Goal: Connect with others: Connect with other users

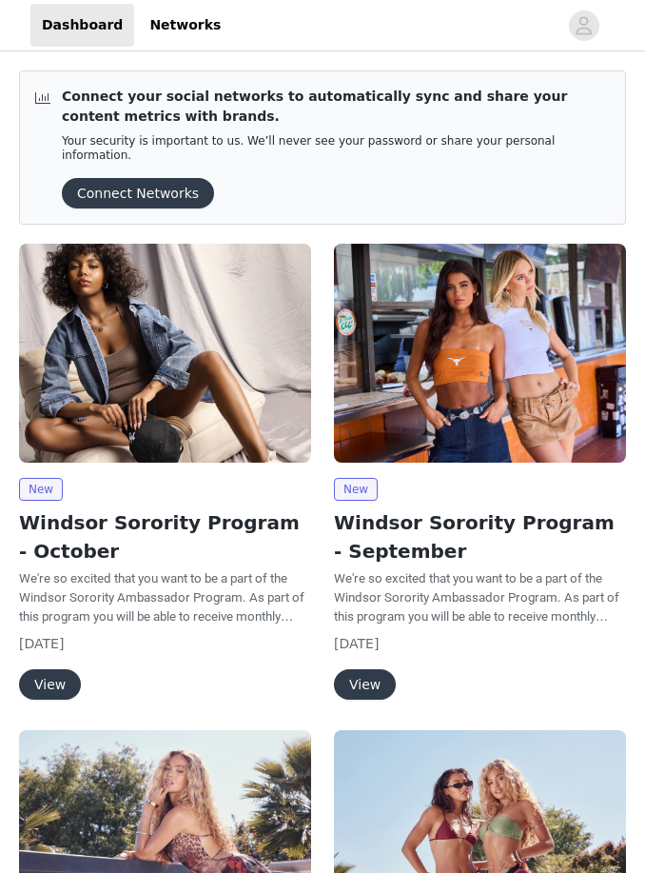
click at [59, 669] on button "View" at bounding box center [50, 684] width 62 height 30
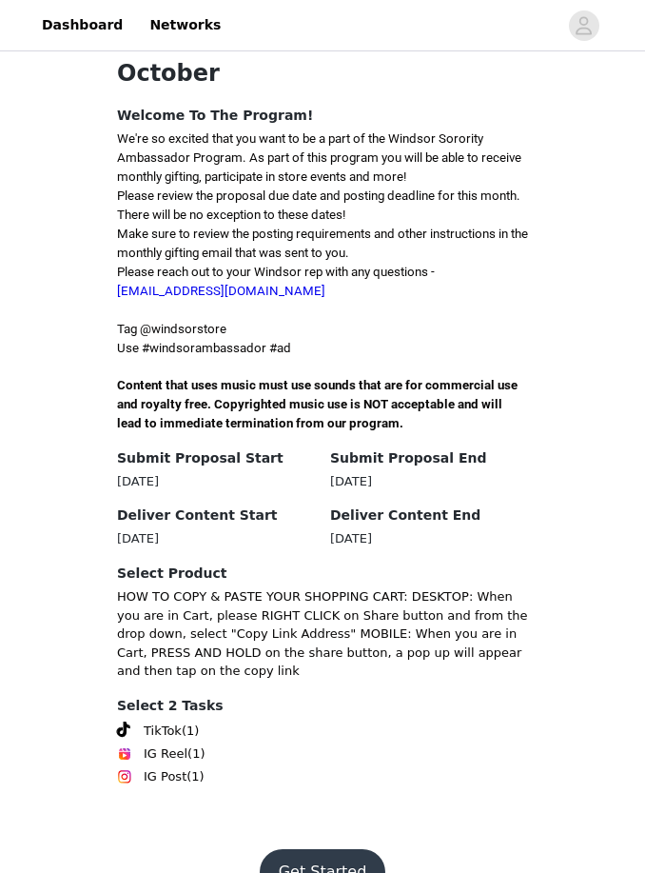
scroll to position [509, 0]
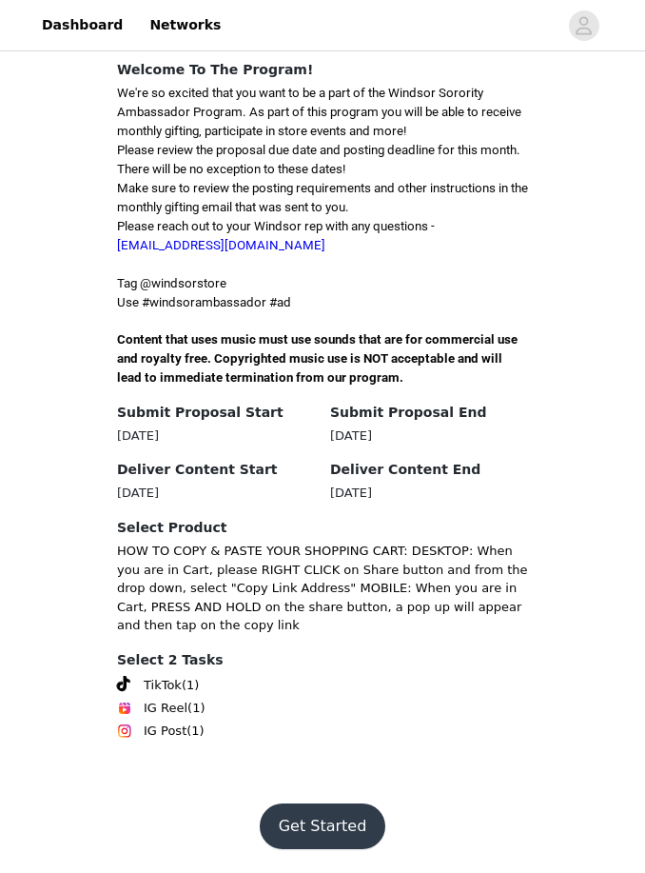
click at [328, 850] on button "Get Started" at bounding box center [323, 827] width 127 height 46
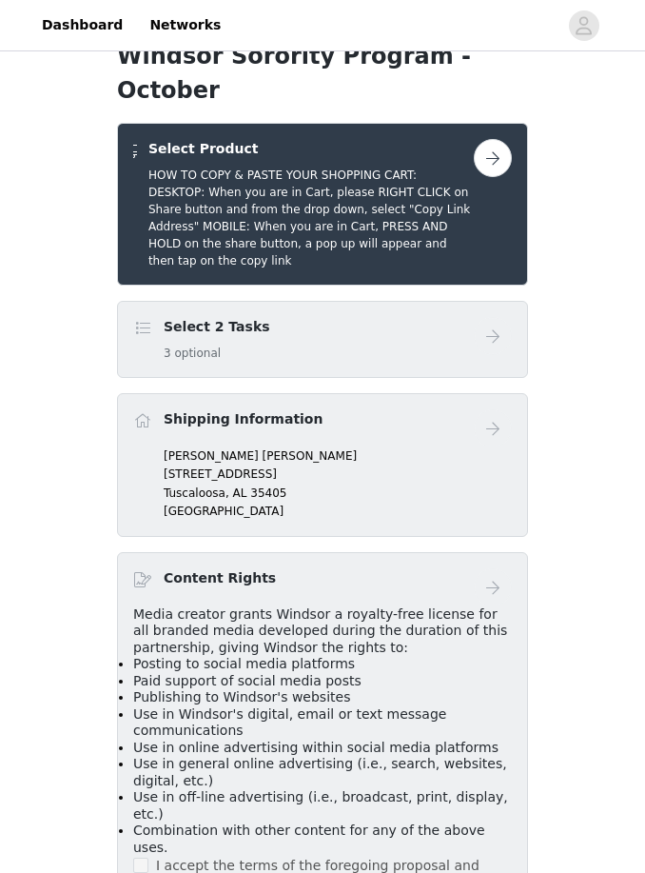
scroll to position [586, 0]
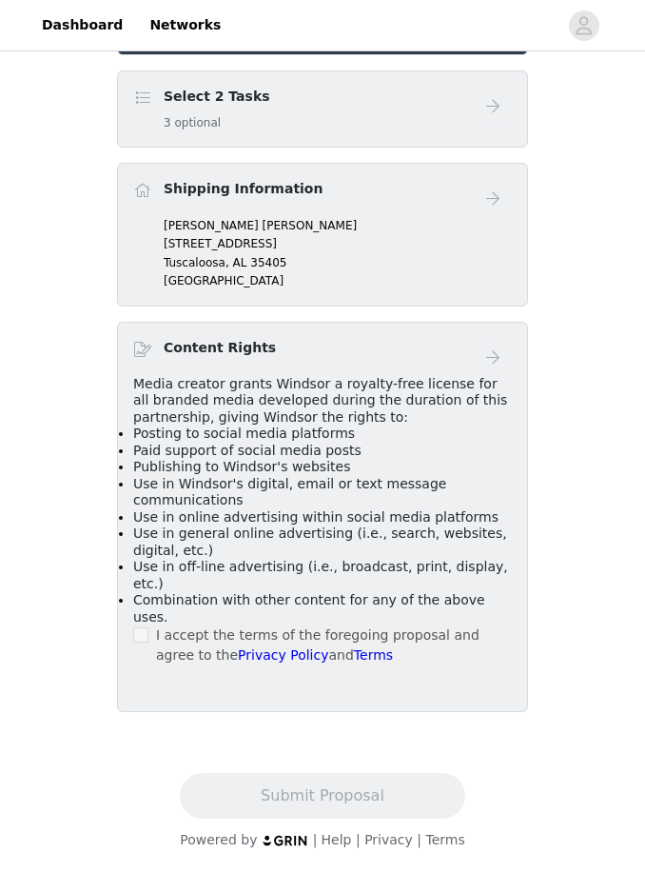
click at [377, 234] on p "[PERSON_NAME] [PERSON_NAME]" at bounding box center [338, 225] width 348 height 17
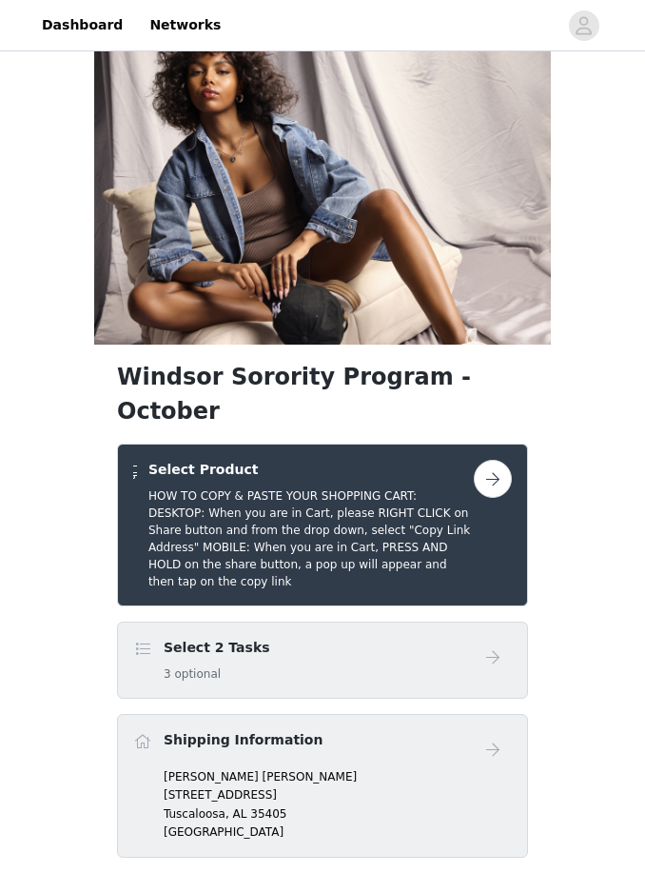
scroll to position [15, 0]
click at [502, 498] on button "button" at bounding box center [493, 479] width 38 height 38
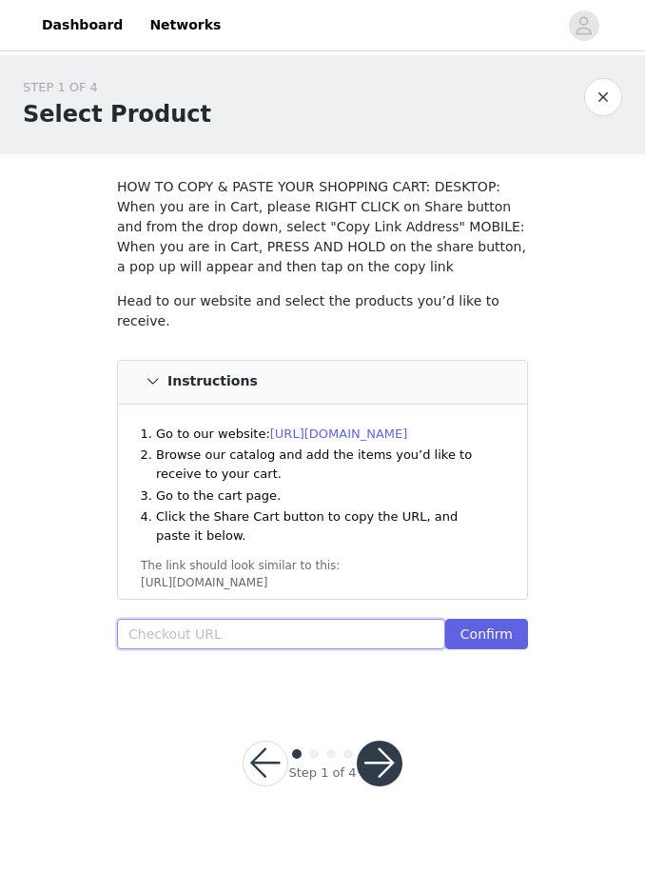
click at [216, 628] on input "text" at bounding box center [281, 634] width 328 height 30
paste input "[URL][DOMAIN_NAME]"
type input "[URL][DOMAIN_NAME]"
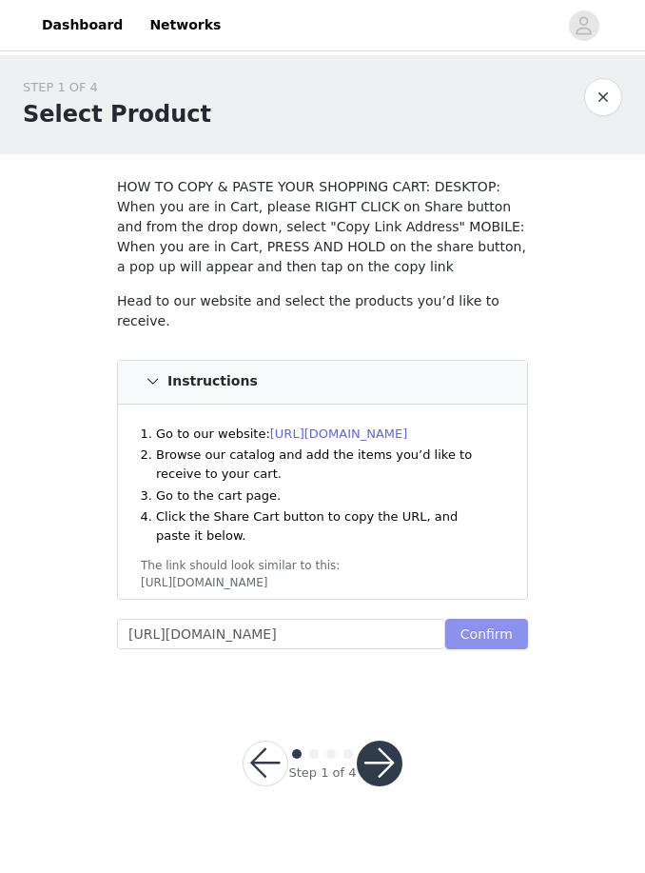
click at [510, 631] on button "Confirm" at bounding box center [486, 634] width 83 height 30
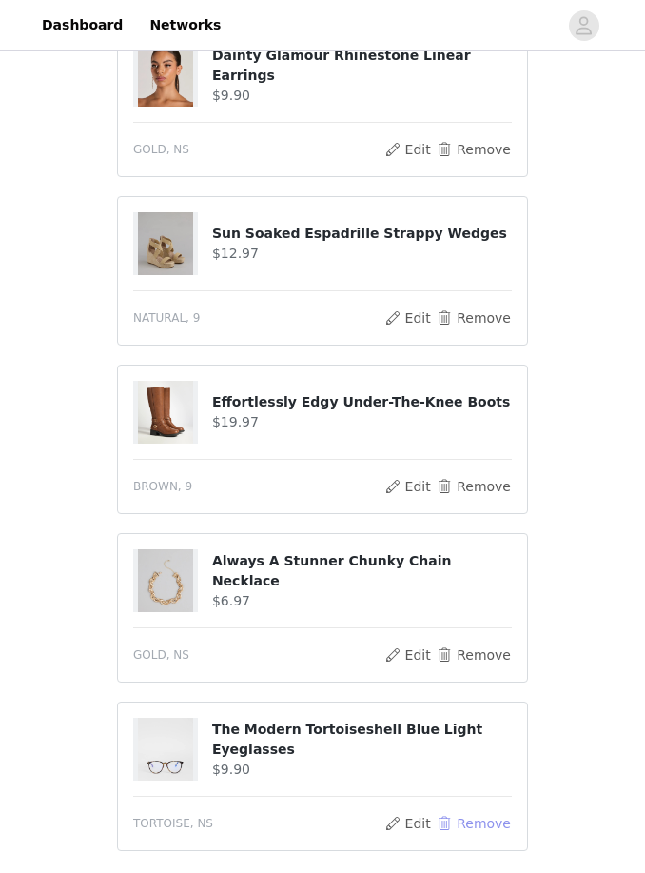
scroll to position [1227, 0]
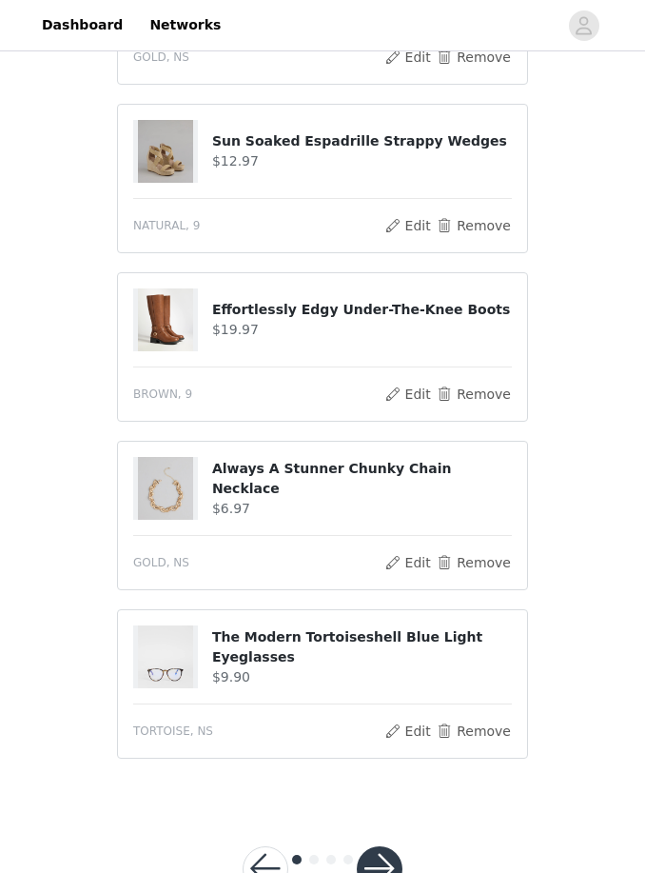
click at [374, 862] on button "button" at bounding box center [380, 869] width 46 height 46
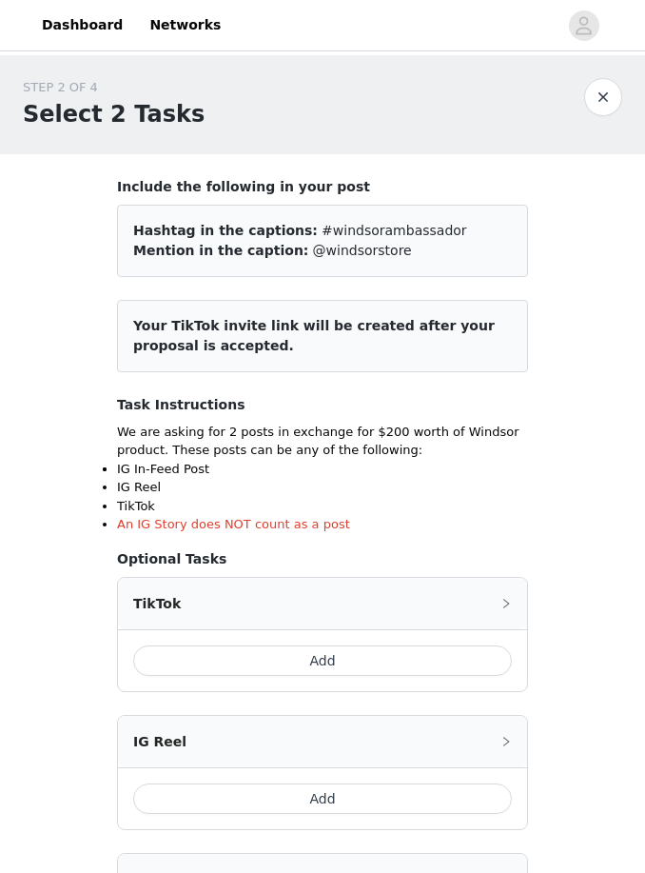
click at [276, 660] on button "Add" at bounding box center [322, 660] width 379 height 30
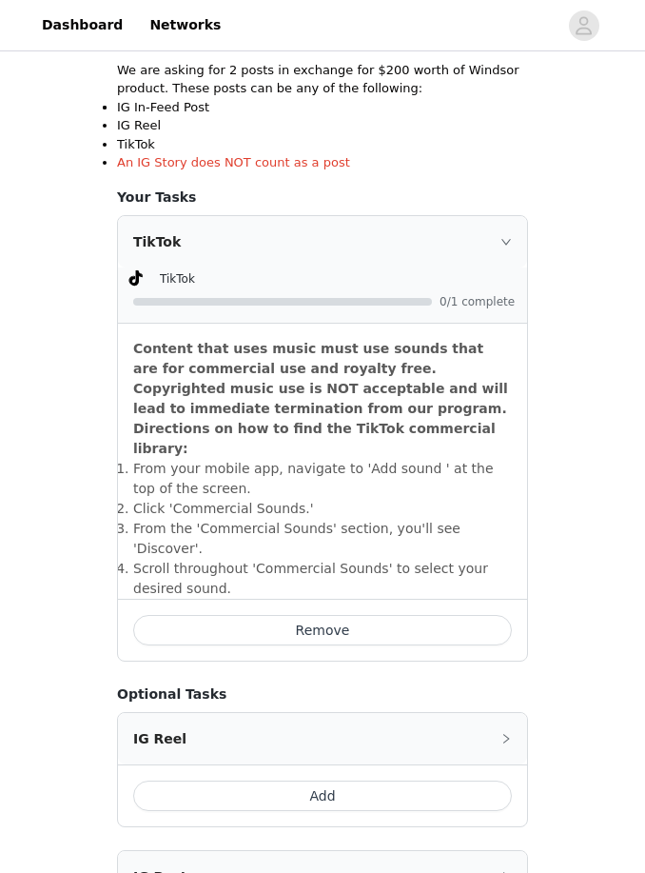
scroll to position [360, 0]
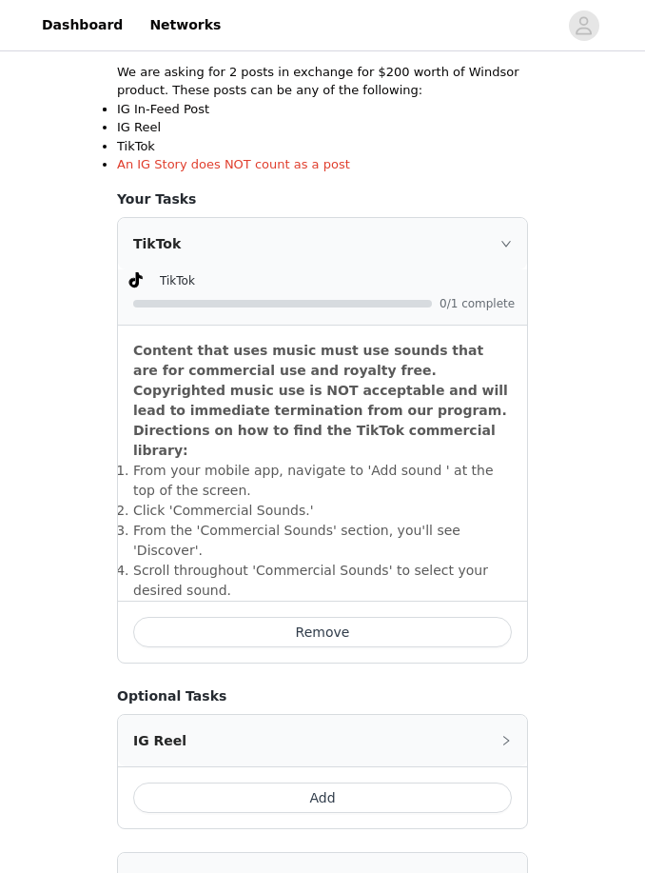
click at [503, 252] on div "TikTok" at bounding box center [322, 243] width 409 height 51
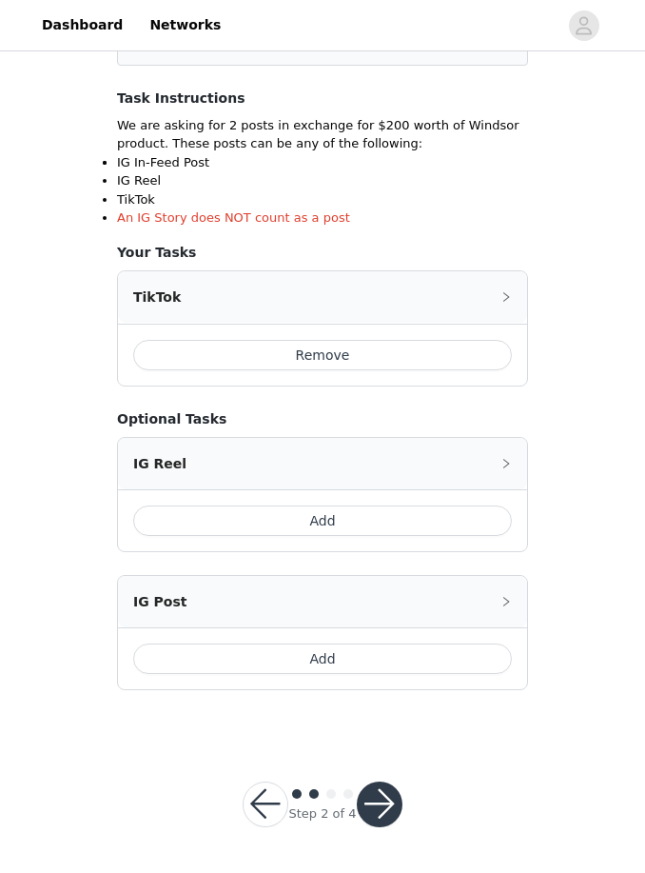
scroll to position [243, 0]
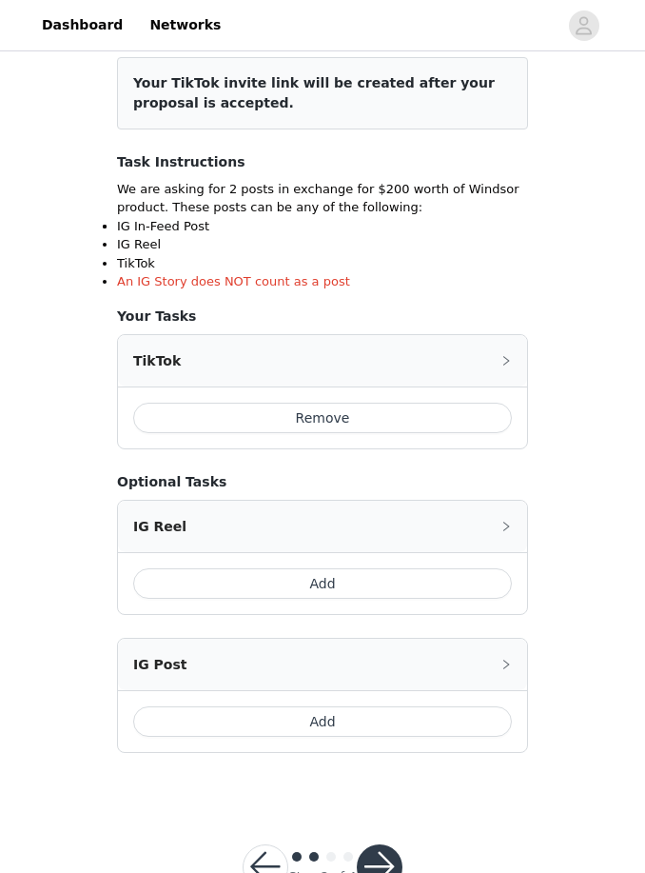
click at [358, 420] on button "Remove" at bounding box center [322, 418] width 379 height 30
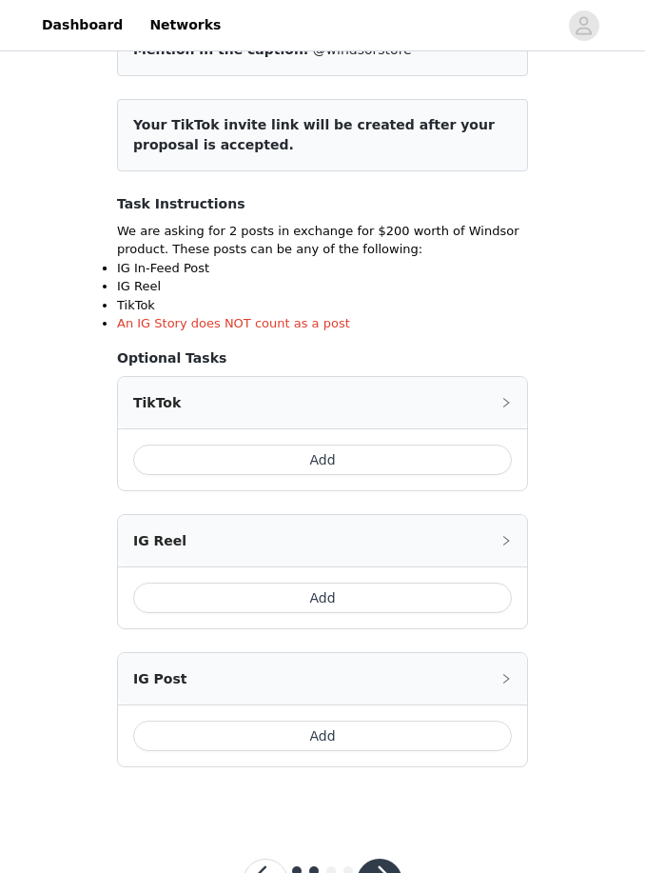
scroll to position [201, 0]
click at [372, 872] on button "button" at bounding box center [380, 881] width 46 height 46
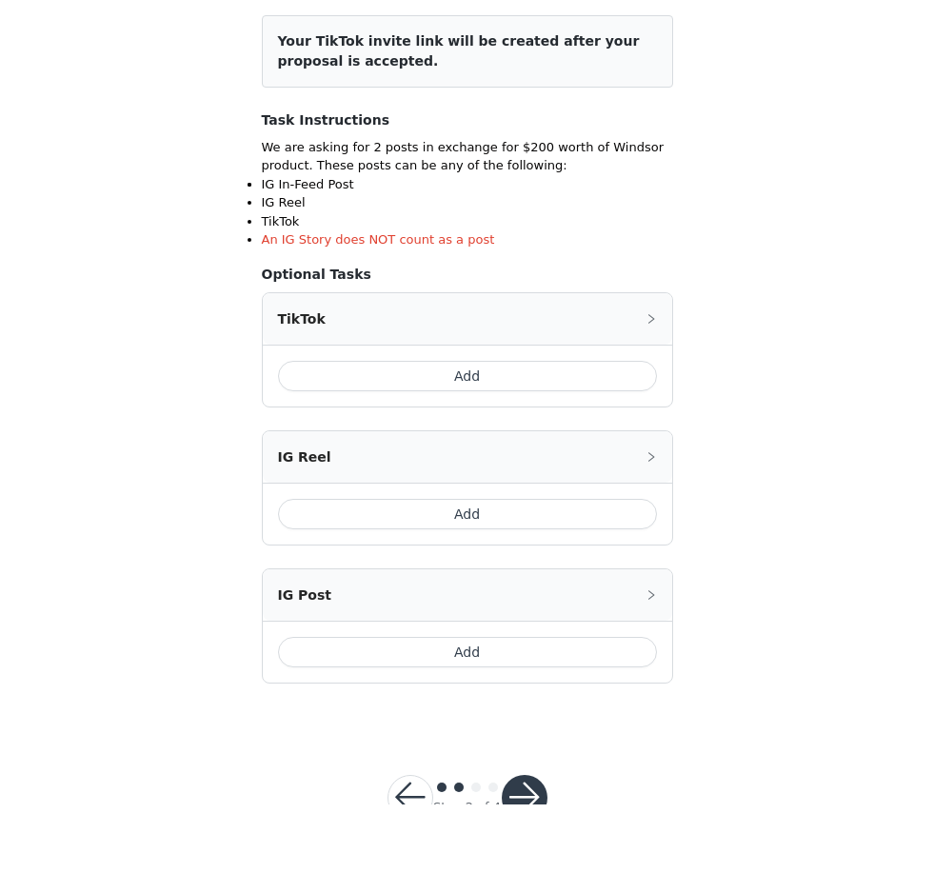
scroll to position [215, 0]
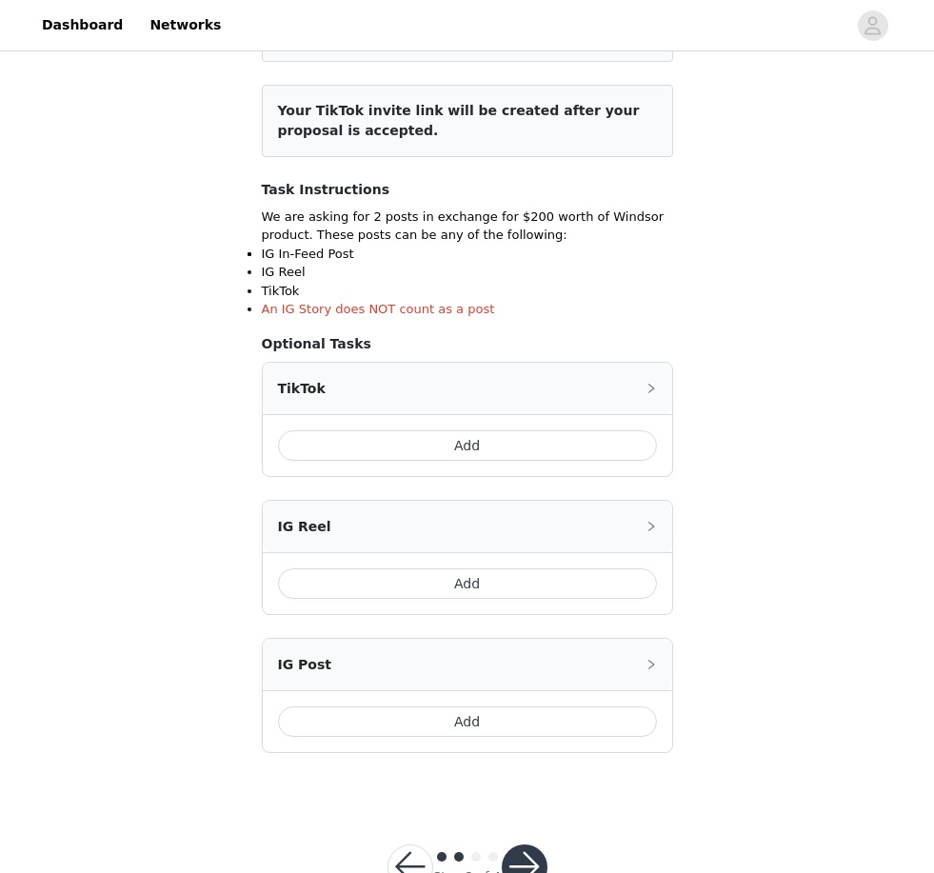
click at [528, 864] on button "button" at bounding box center [525, 867] width 46 height 46
click at [527, 856] on button "button" at bounding box center [525, 867] width 46 height 46
click at [608, 430] on button "Add" at bounding box center [467, 445] width 379 height 30
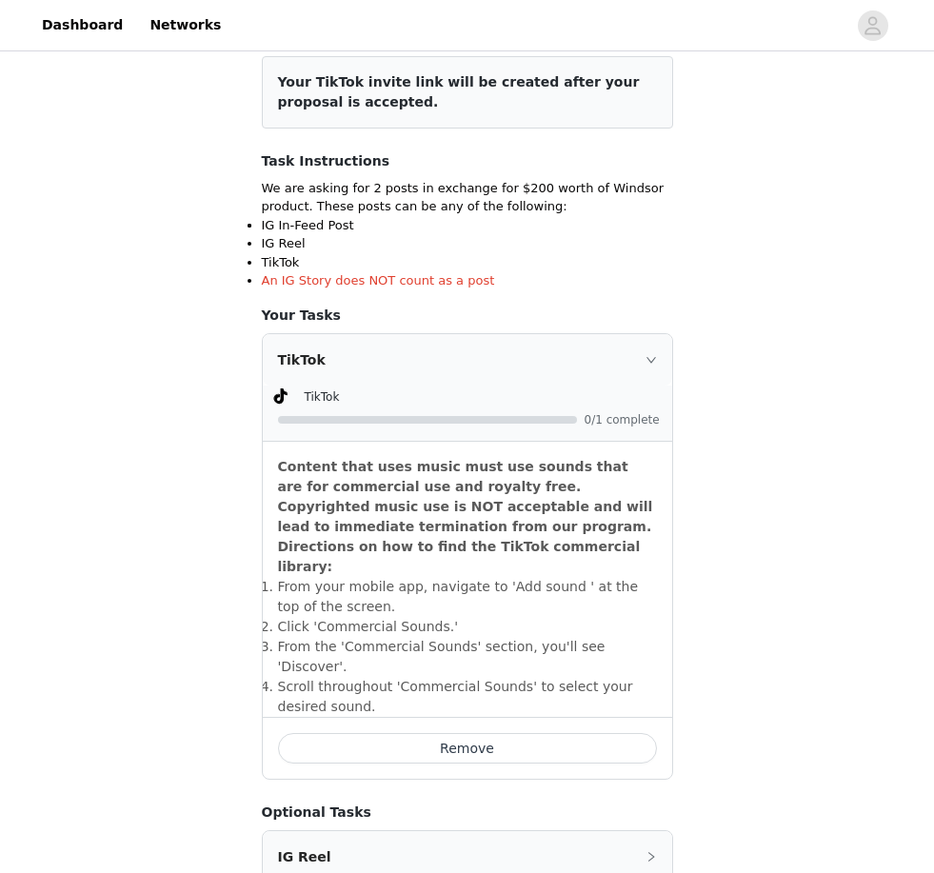
scroll to position [273, 0]
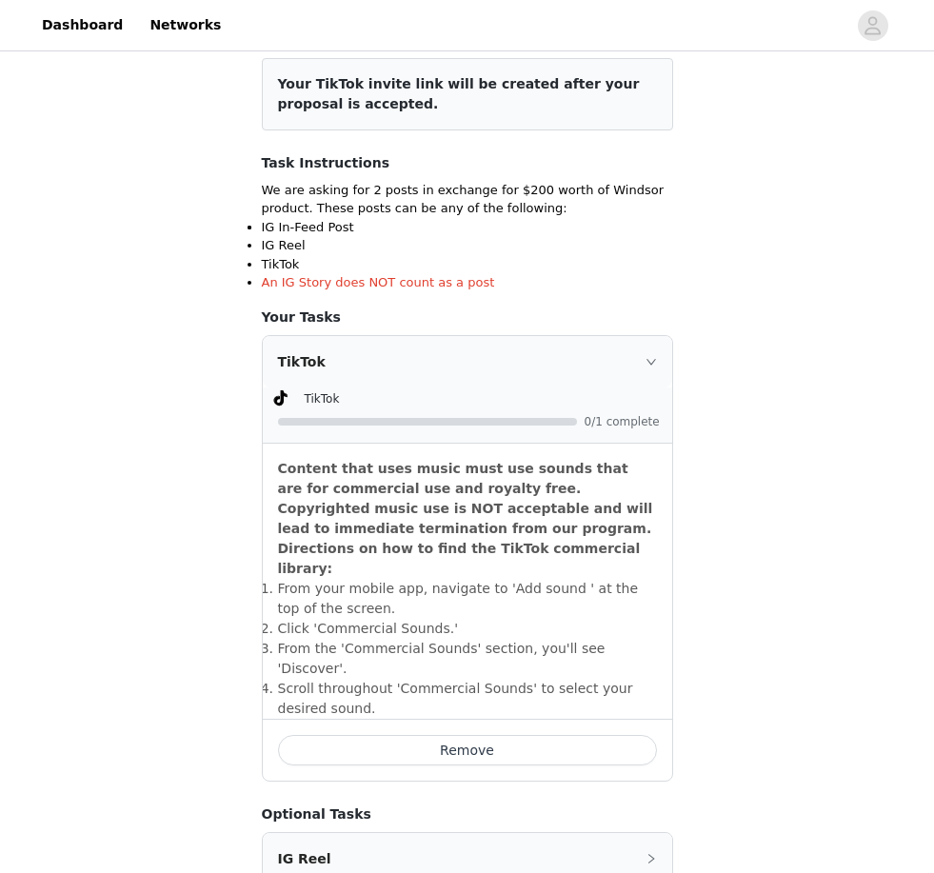
click at [585, 735] on button "Remove" at bounding box center [467, 750] width 379 height 30
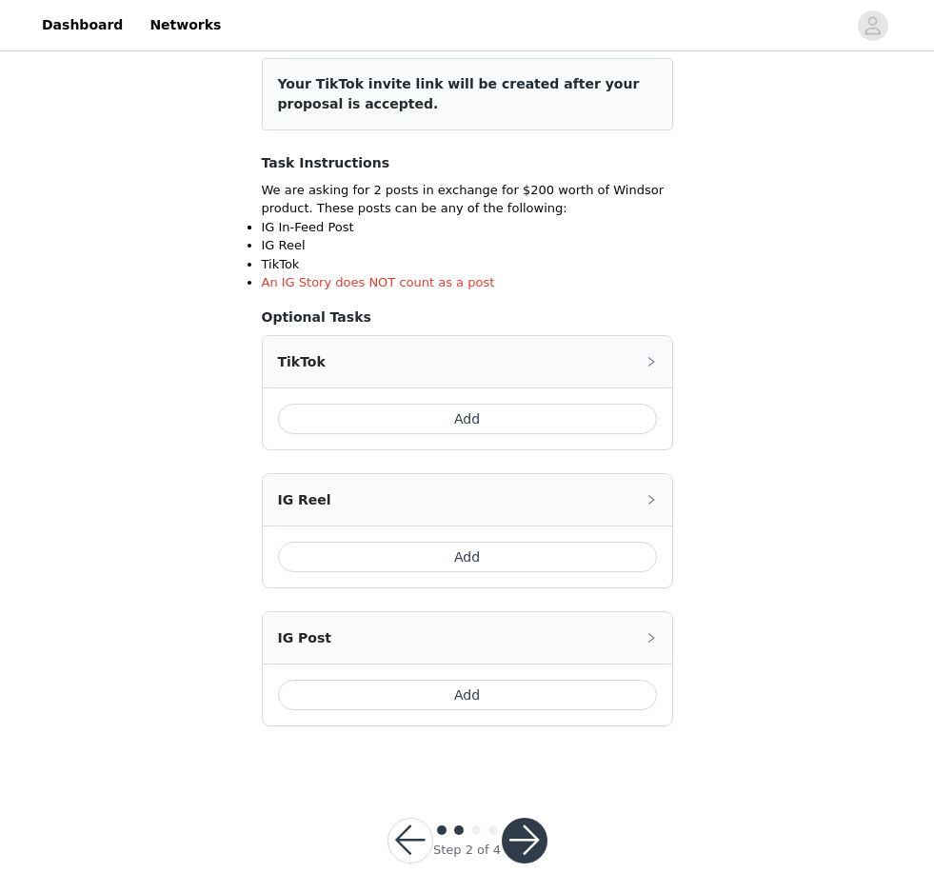
scroll to position [215, 0]
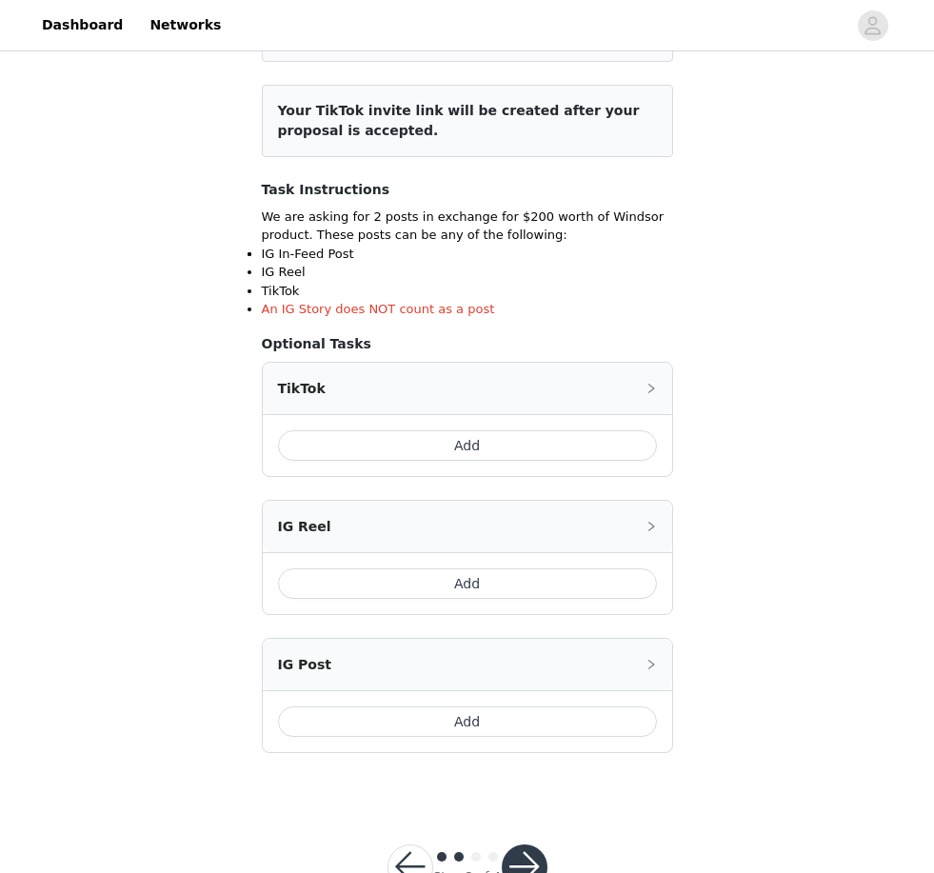
click at [627, 443] on button "Add" at bounding box center [467, 445] width 379 height 30
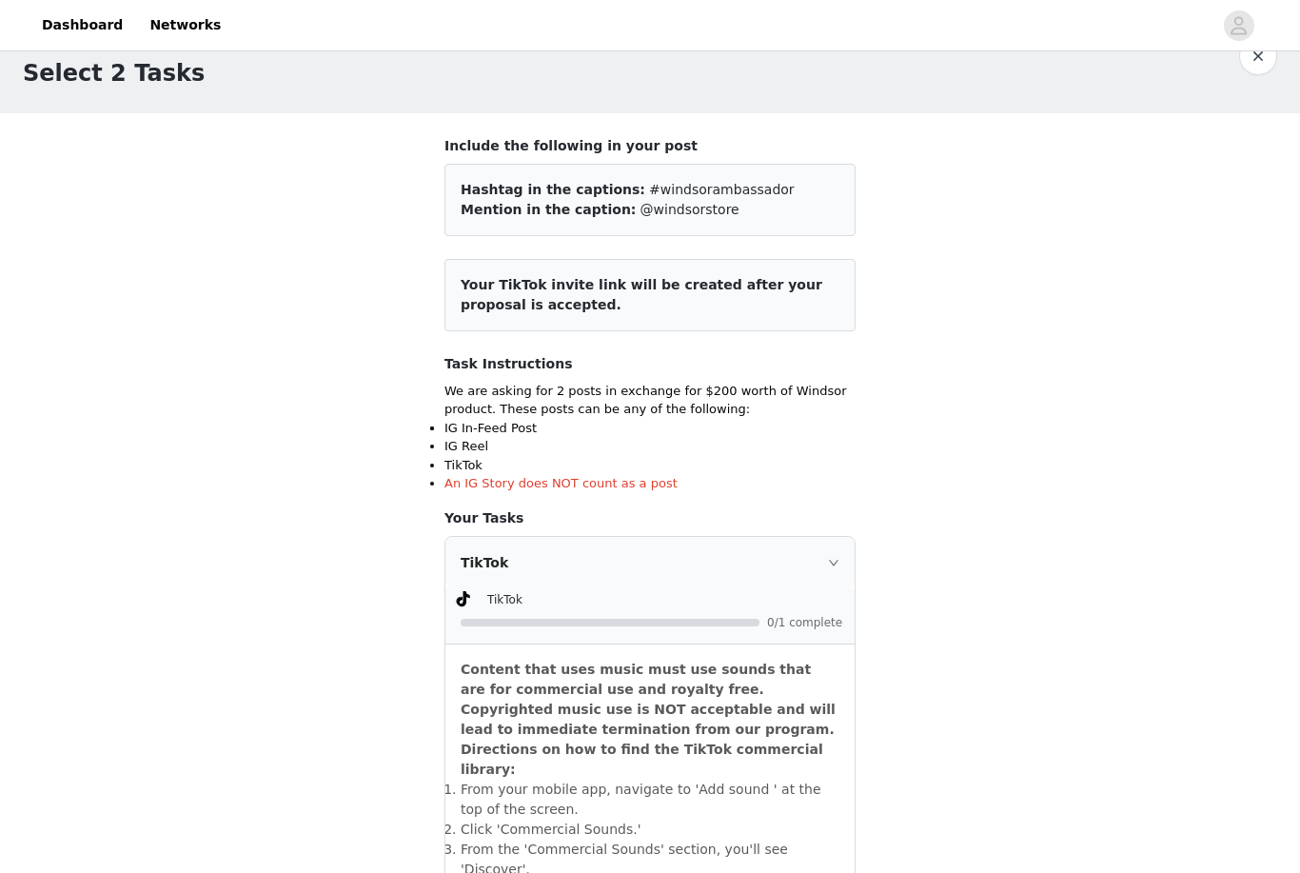
scroll to position [0, 0]
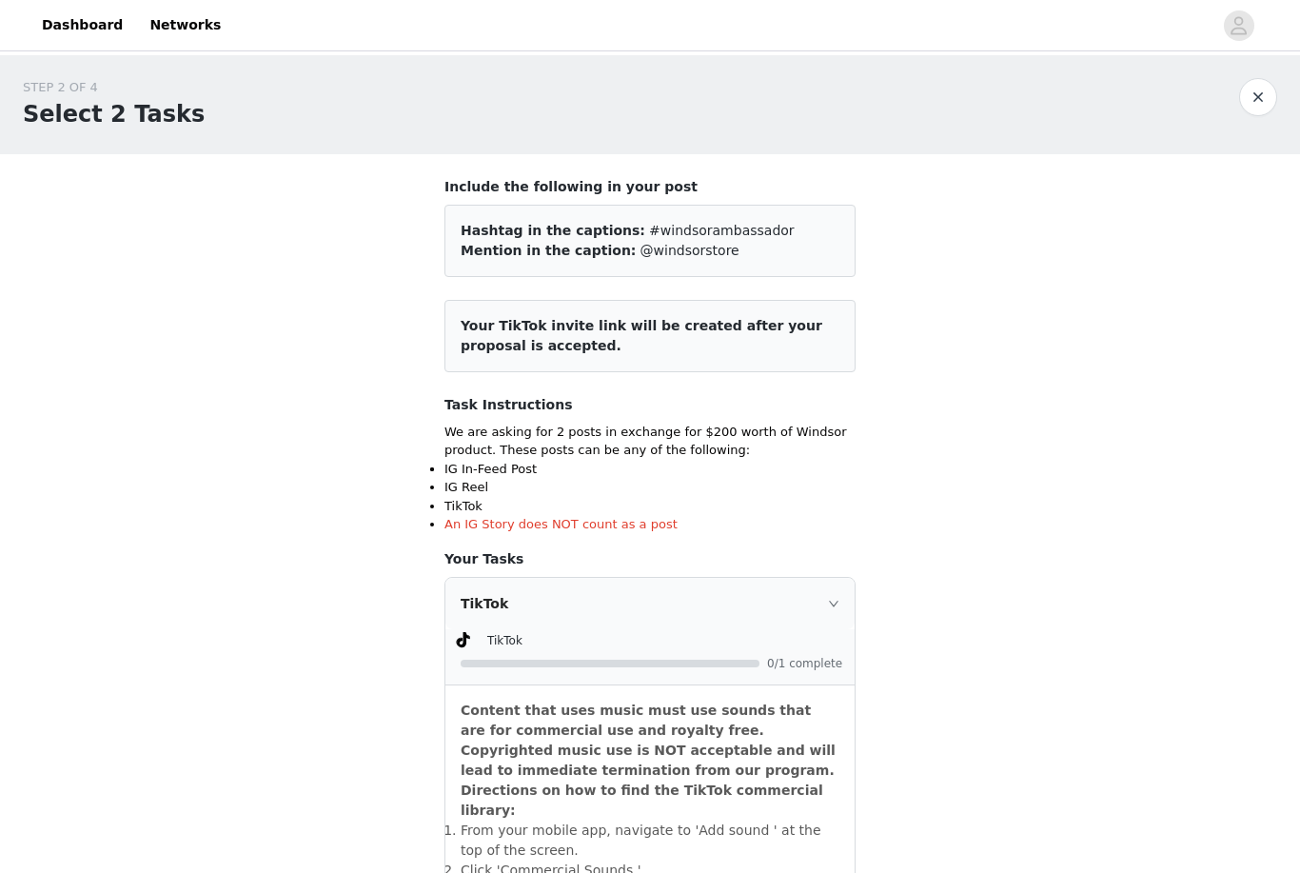
click at [644, 89] on button "button" at bounding box center [1258, 97] width 38 height 38
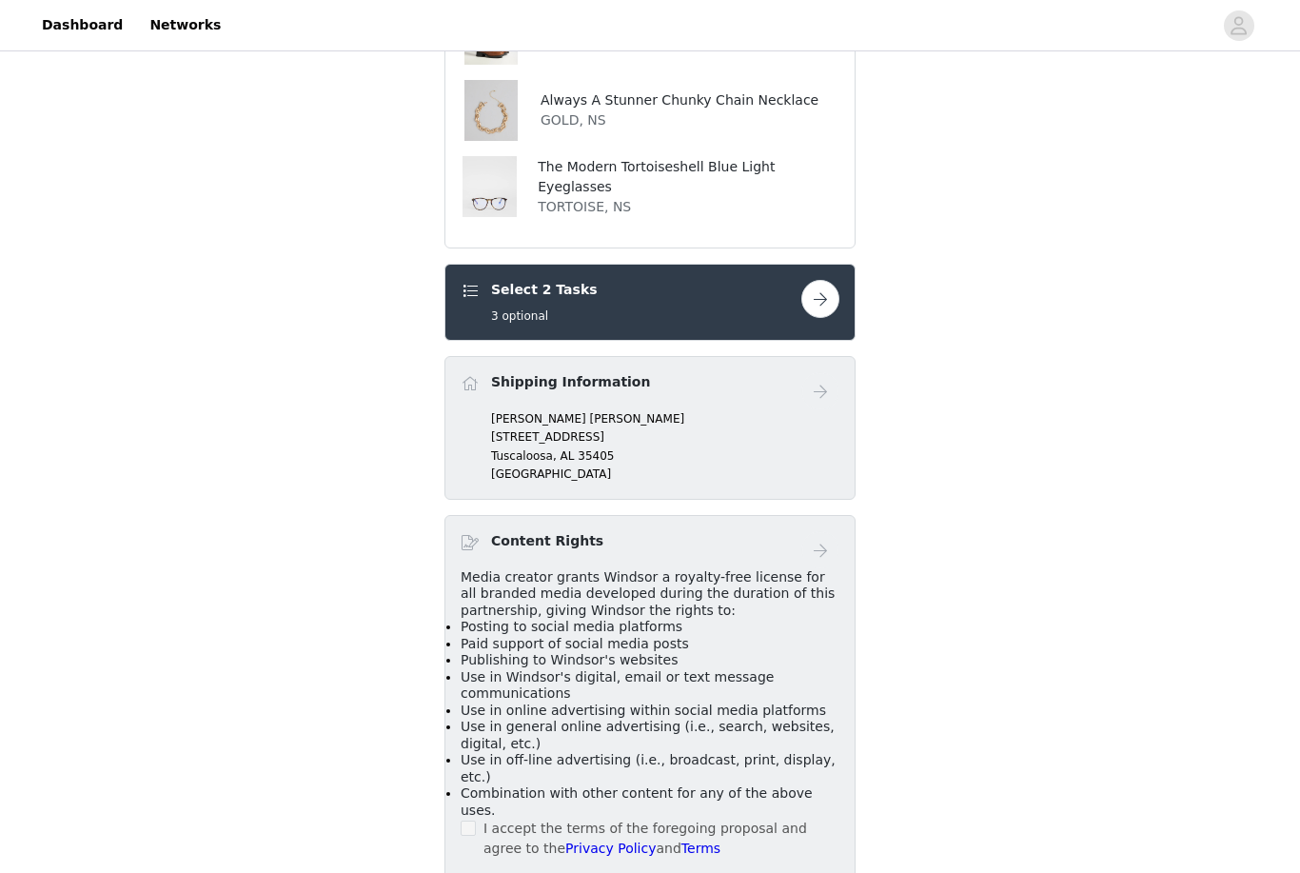
scroll to position [1011, 0]
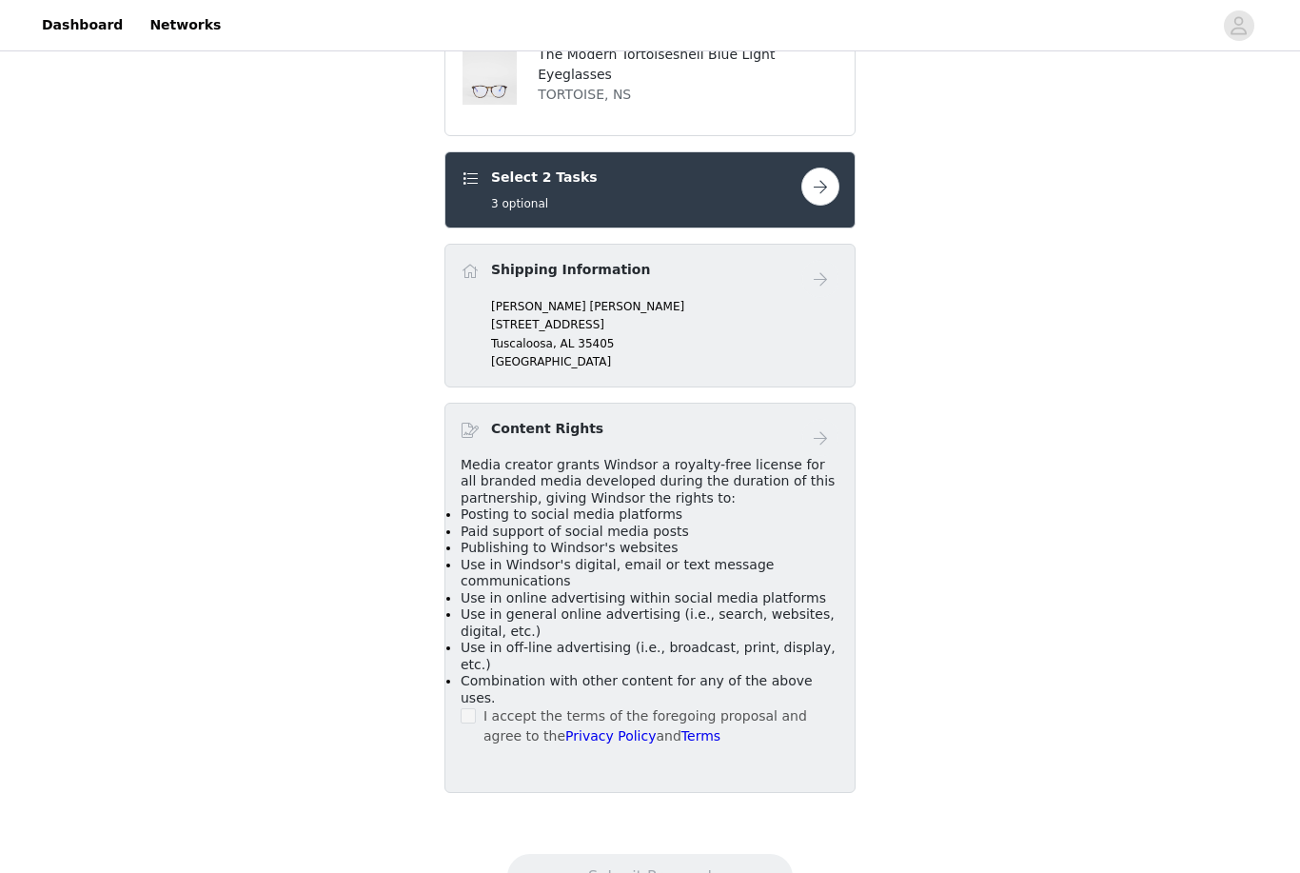
click at [598, 333] on p "[STREET_ADDRESS]" at bounding box center [665, 324] width 348 height 17
click at [644, 206] on button "button" at bounding box center [820, 186] width 38 height 38
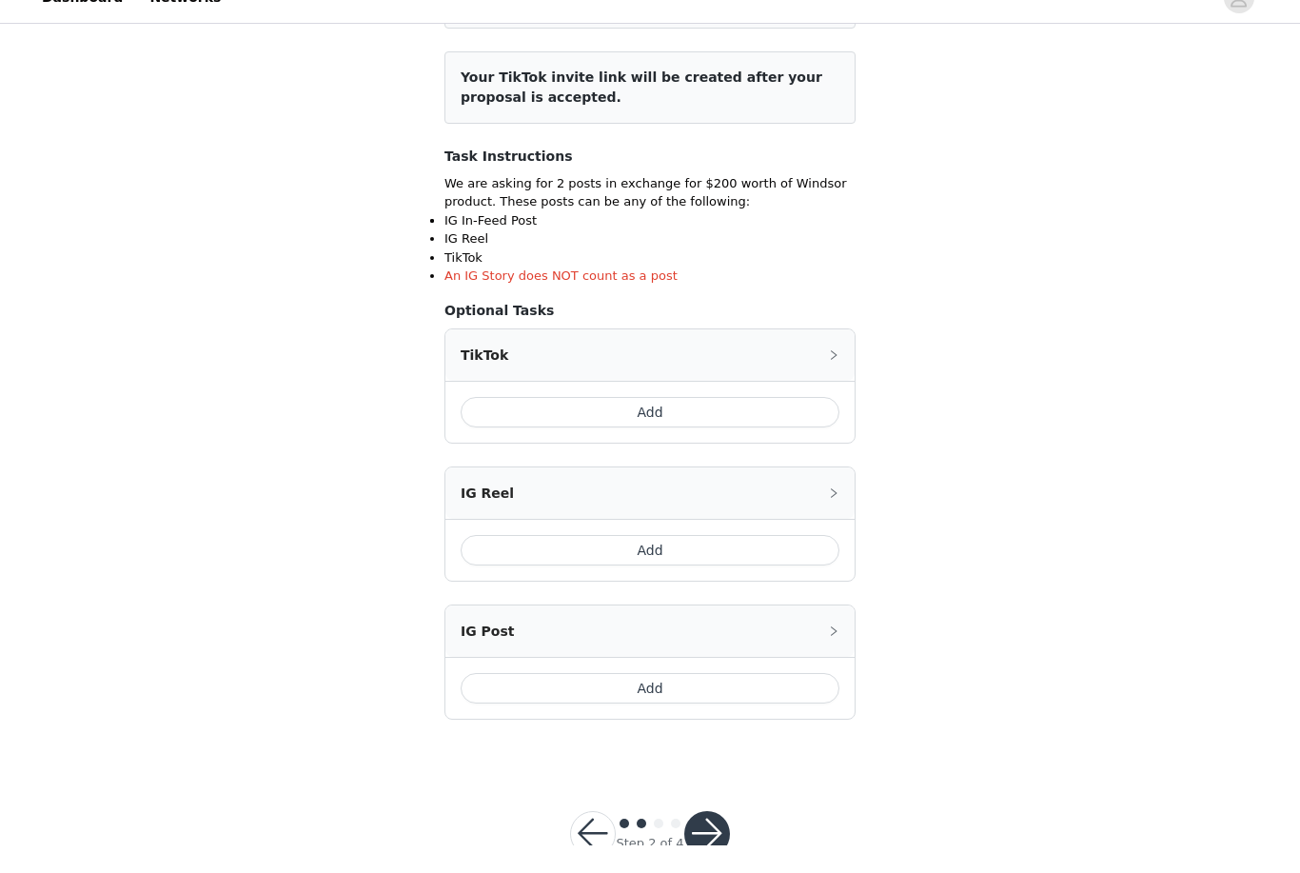
scroll to position [215, 0]
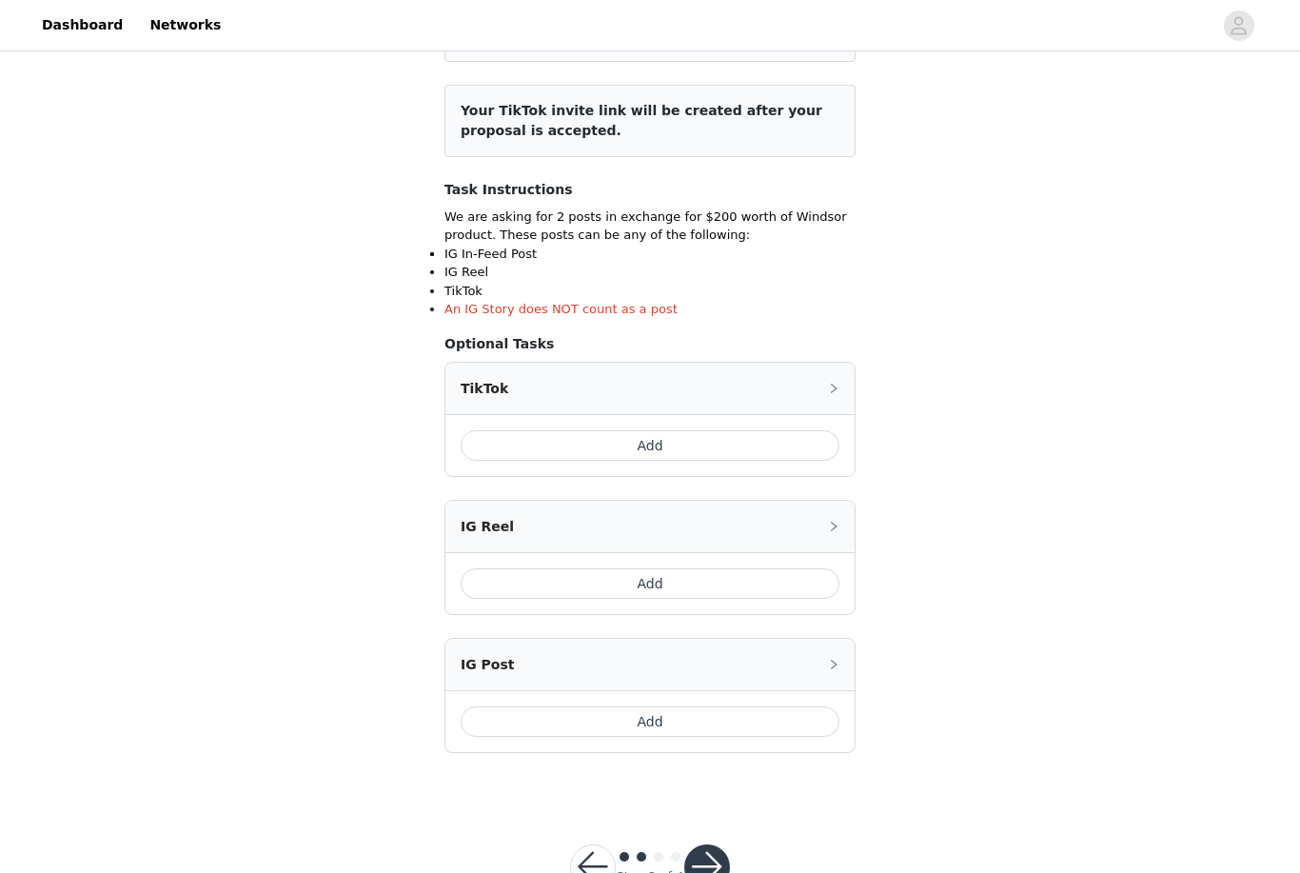
click at [644, 443] on button "Add" at bounding box center [650, 445] width 379 height 30
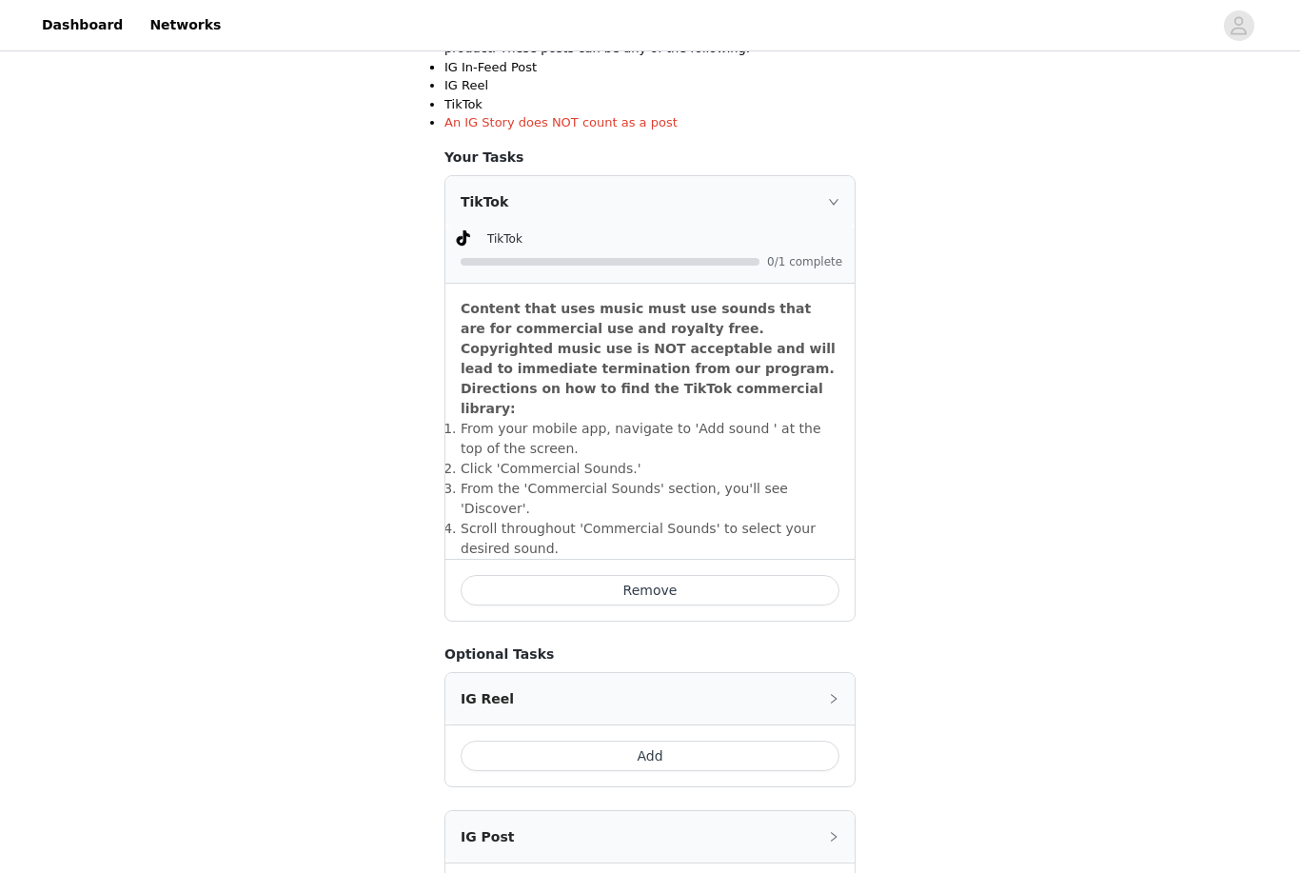
scroll to position [519, 0]
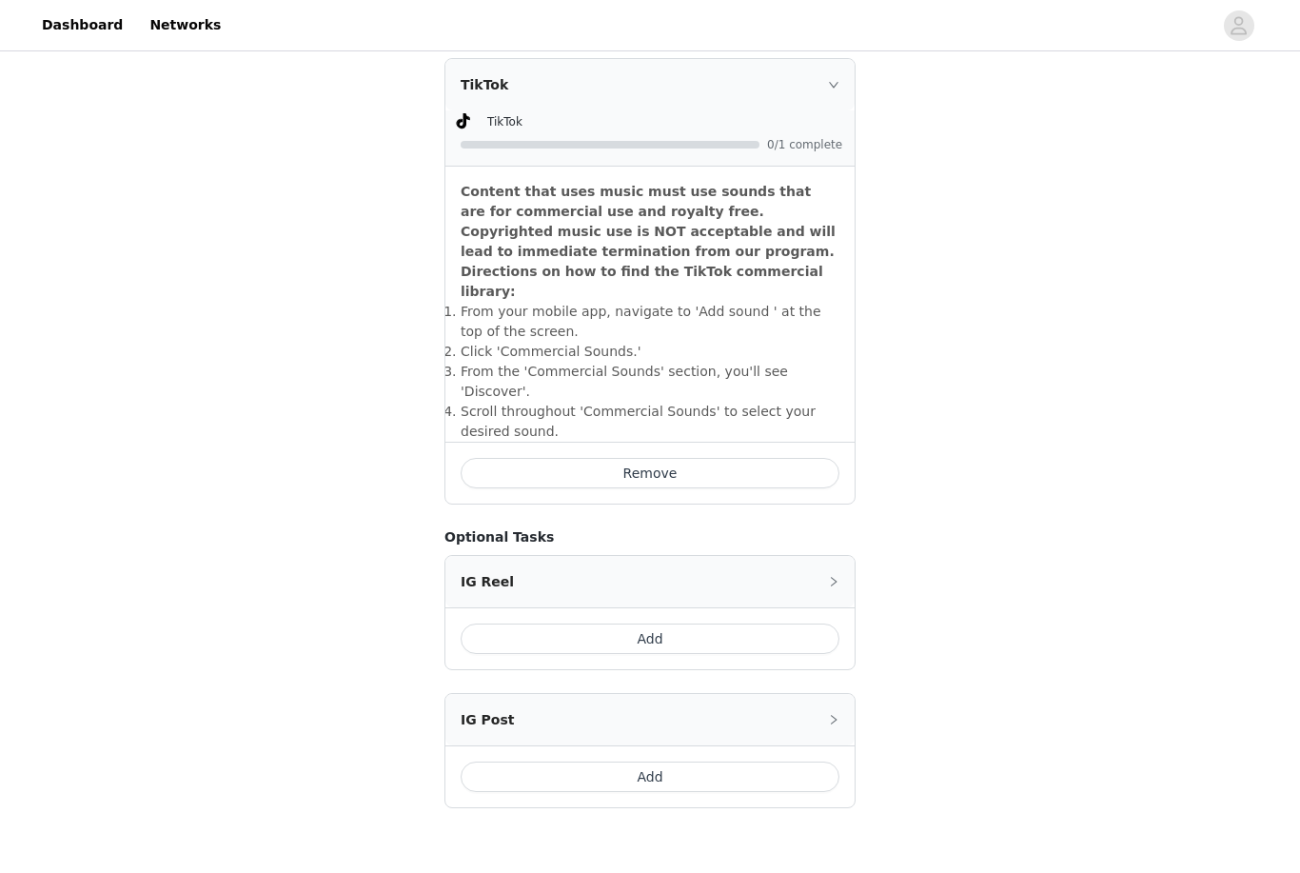
click at [644, 623] on button "Add" at bounding box center [650, 638] width 379 height 30
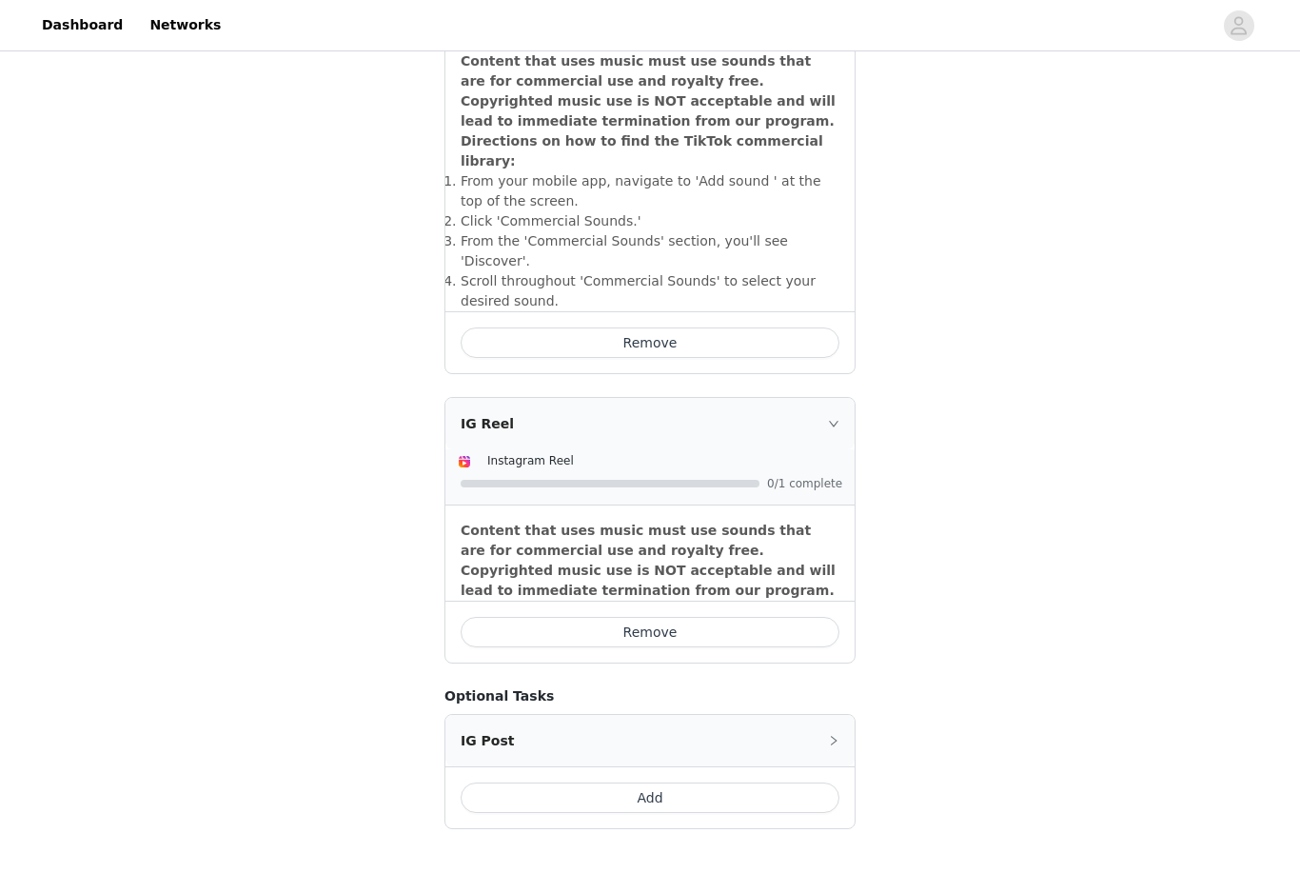
scroll to position [685, 0]
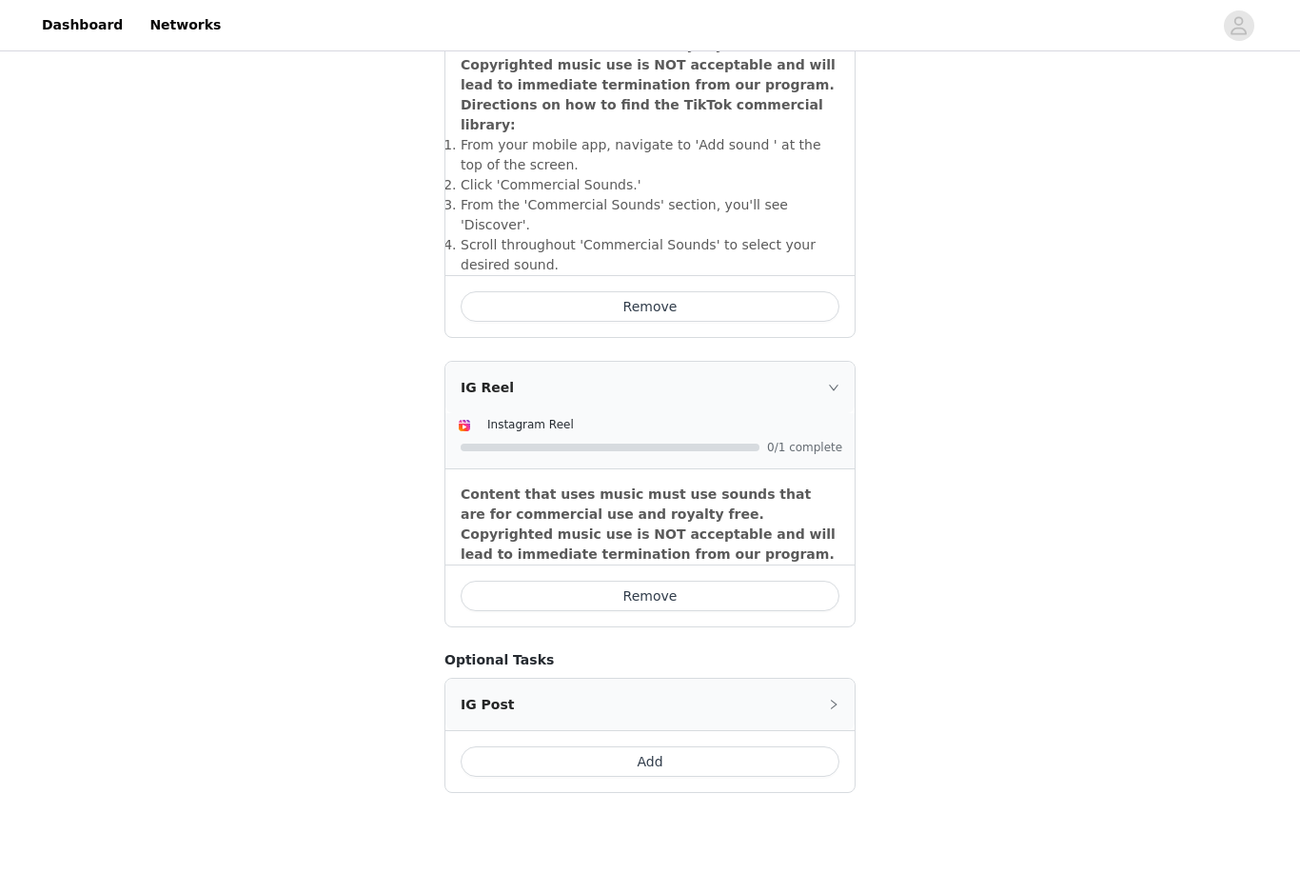
click at [644, 746] on button "Add" at bounding box center [650, 761] width 379 height 30
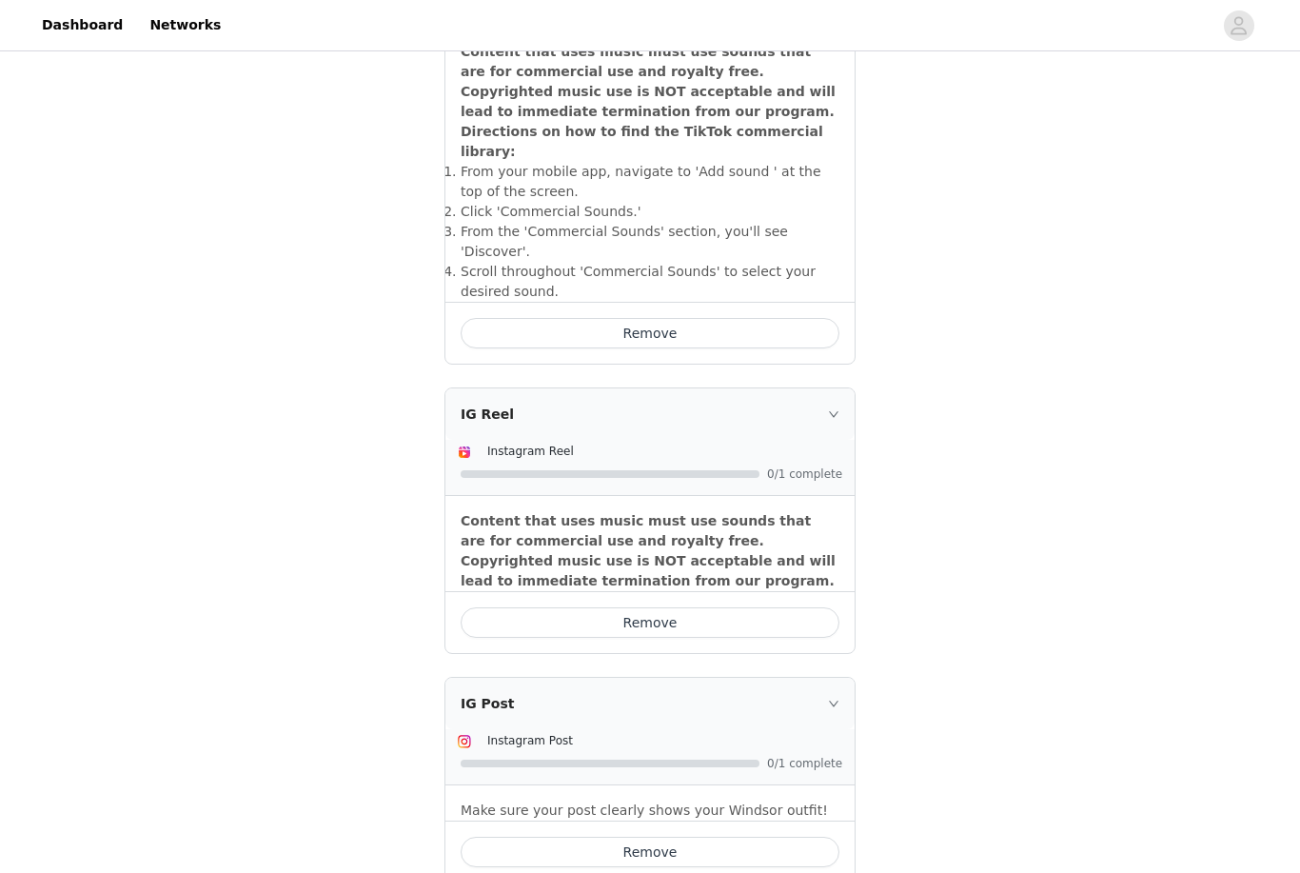
scroll to position [749, 0]
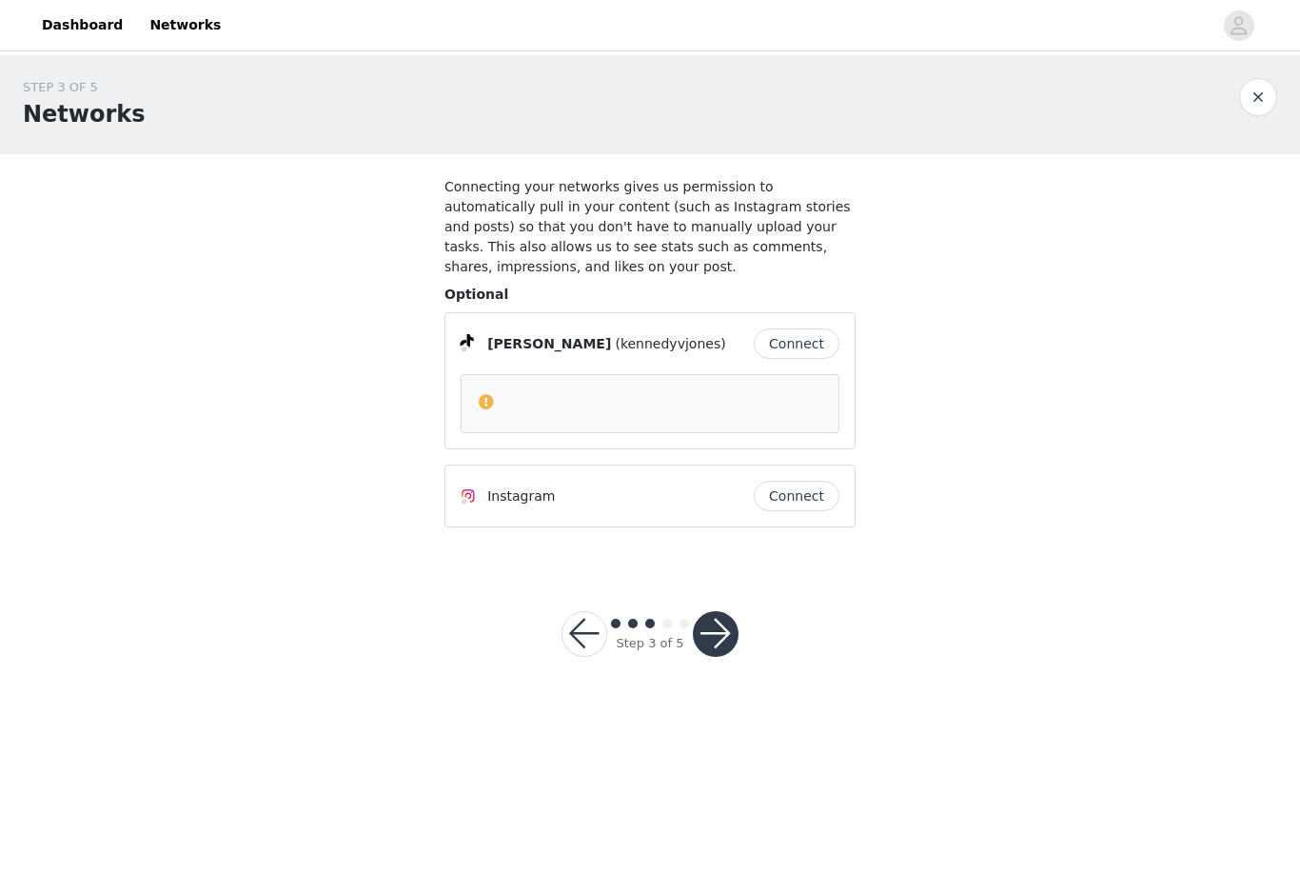
click at [644, 343] on button "Connect" at bounding box center [797, 343] width 86 height 30
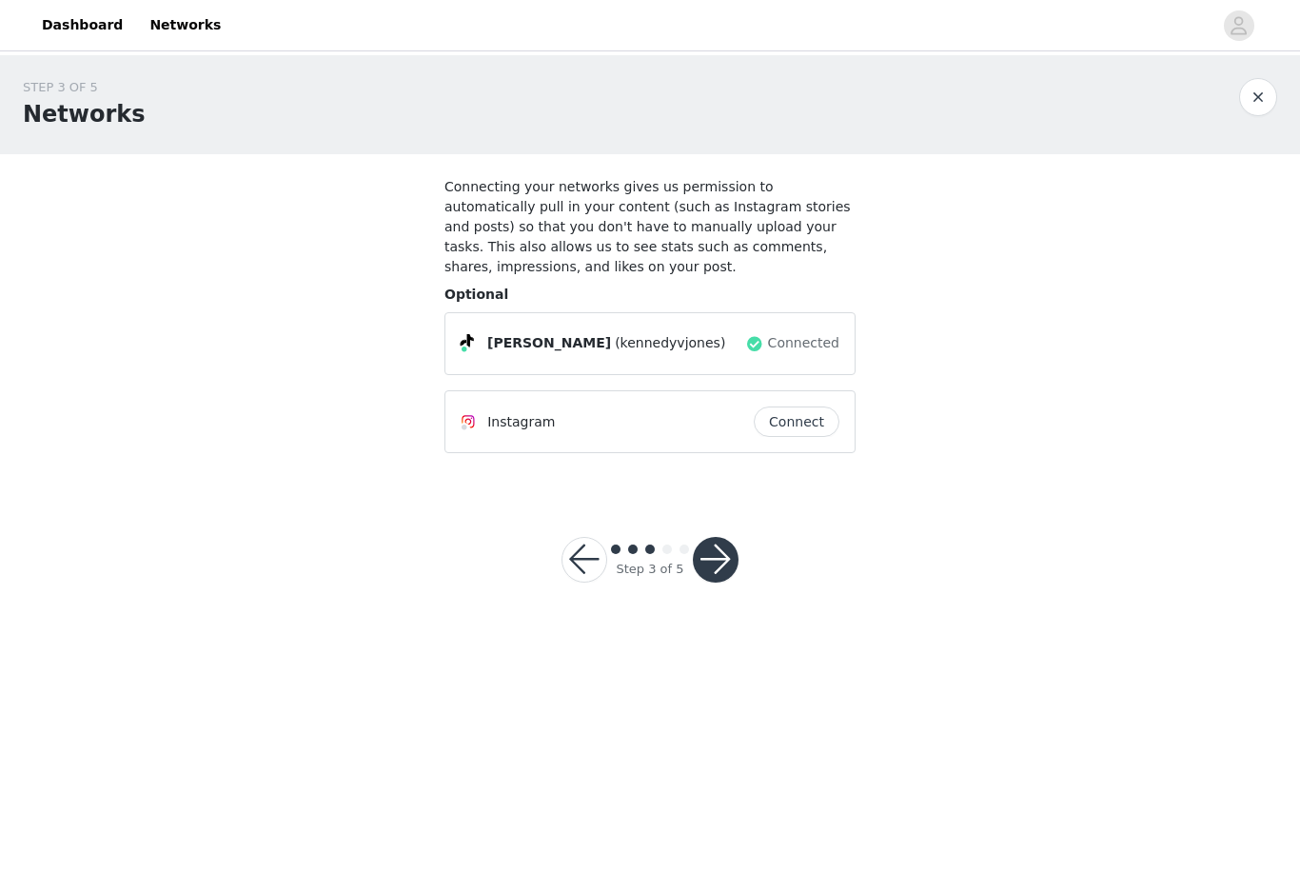
click at [644, 423] on button "Connect" at bounding box center [797, 421] width 86 height 30
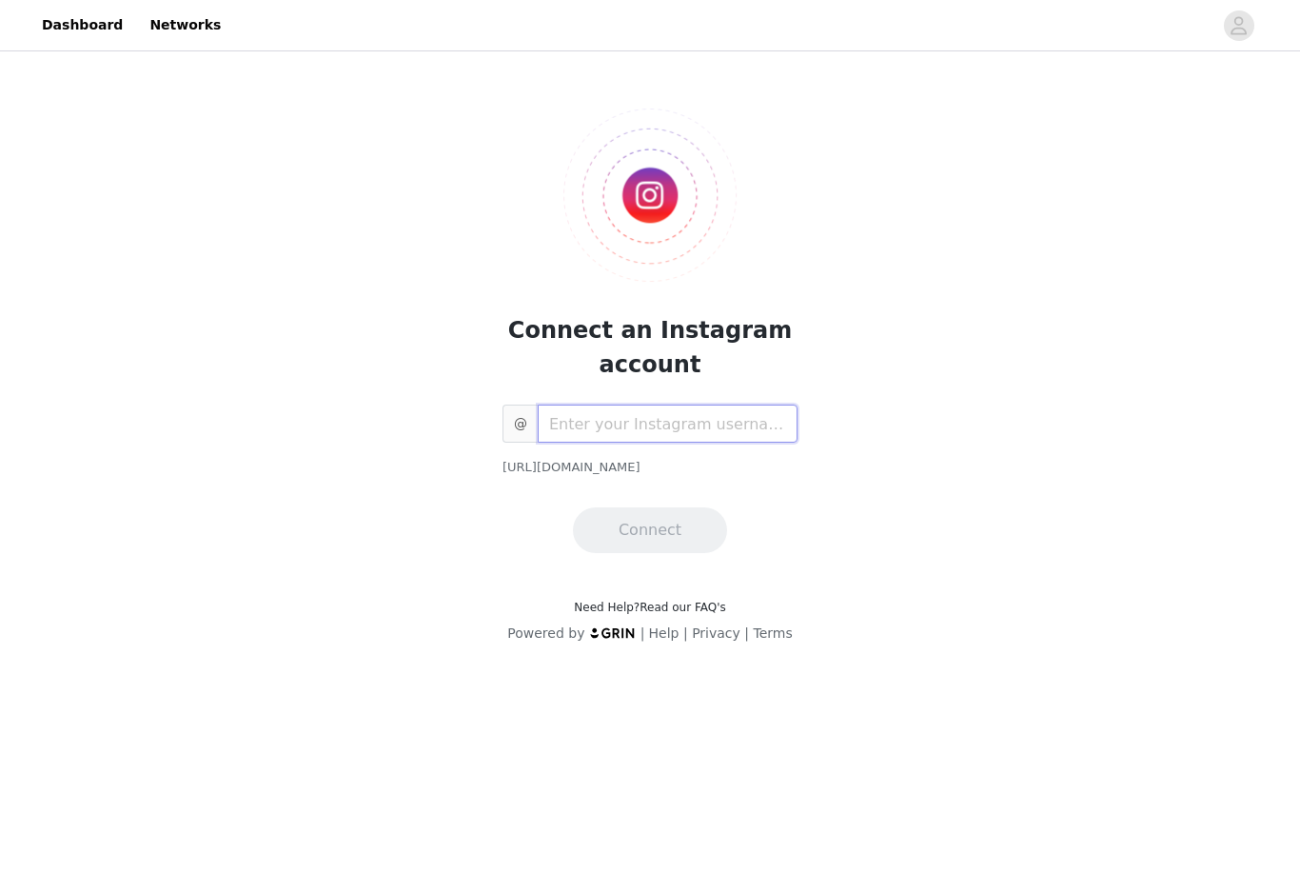
click at [644, 421] on input "text" at bounding box center [668, 423] width 260 height 38
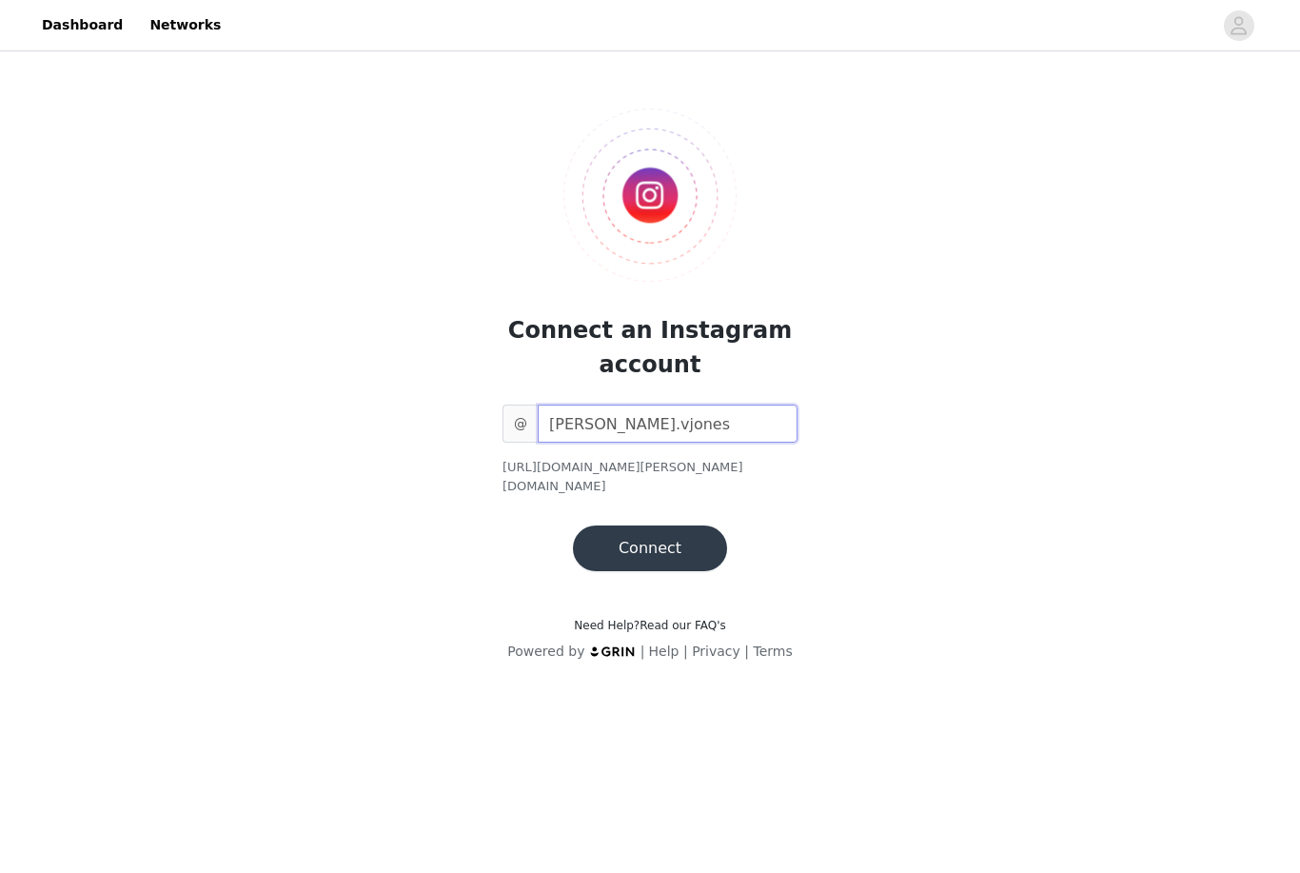
type input "[PERSON_NAME].vjones"
click at [644, 550] on button "Connect" at bounding box center [650, 548] width 154 height 46
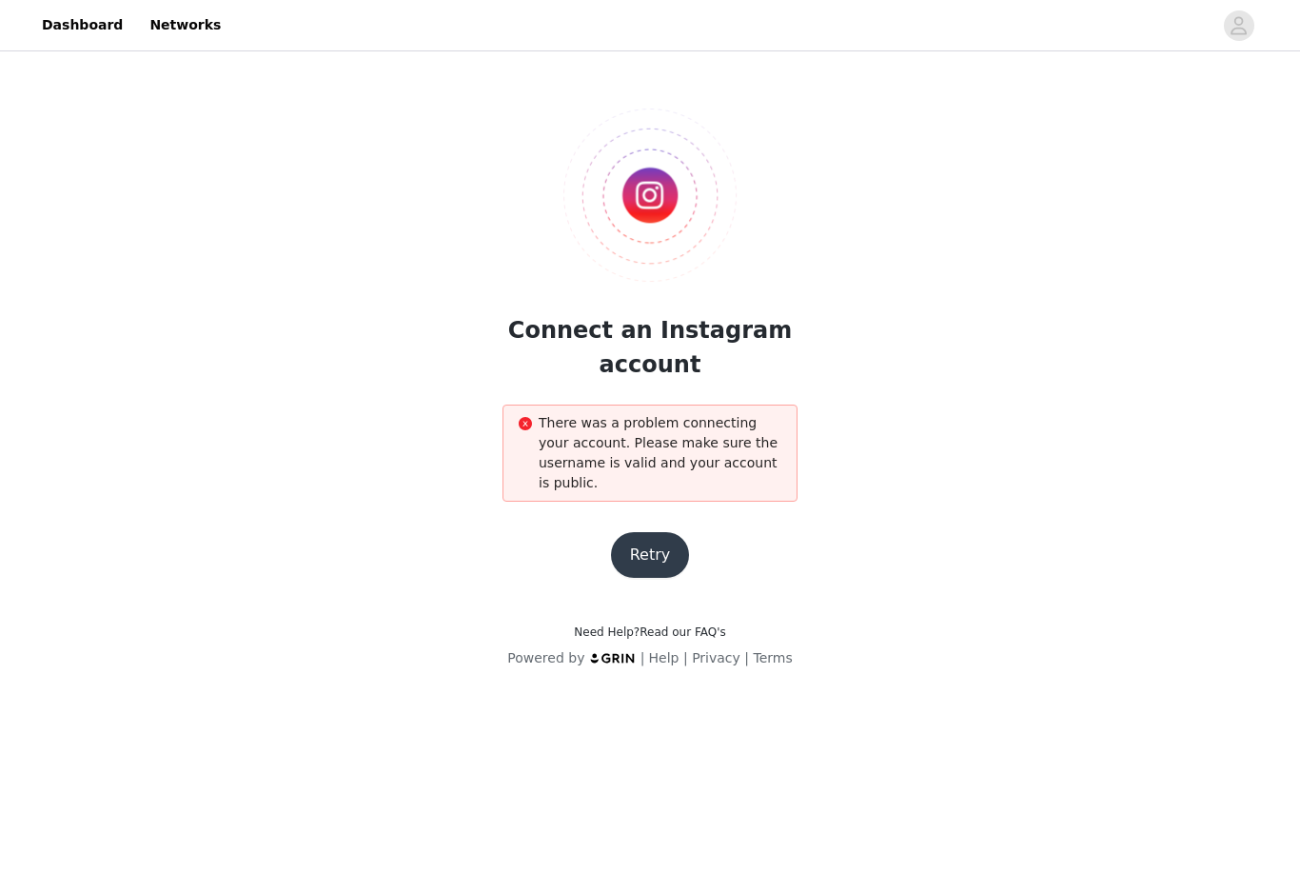
click at [644, 551] on button "Retry" at bounding box center [650, 555] width 79 height 46
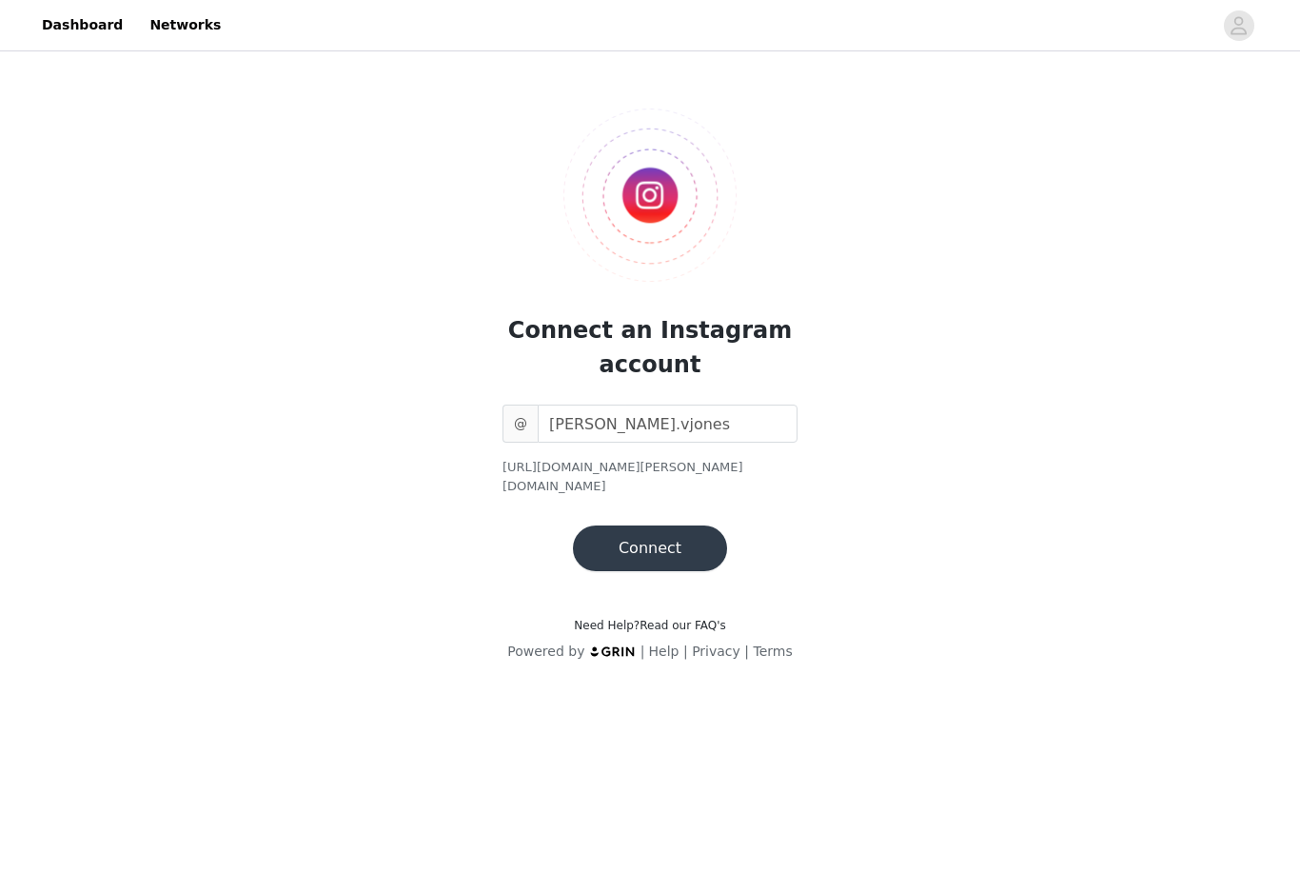
click at [644, 546] on button "Connect" at bounding box center [650, 548] width 154 height 46
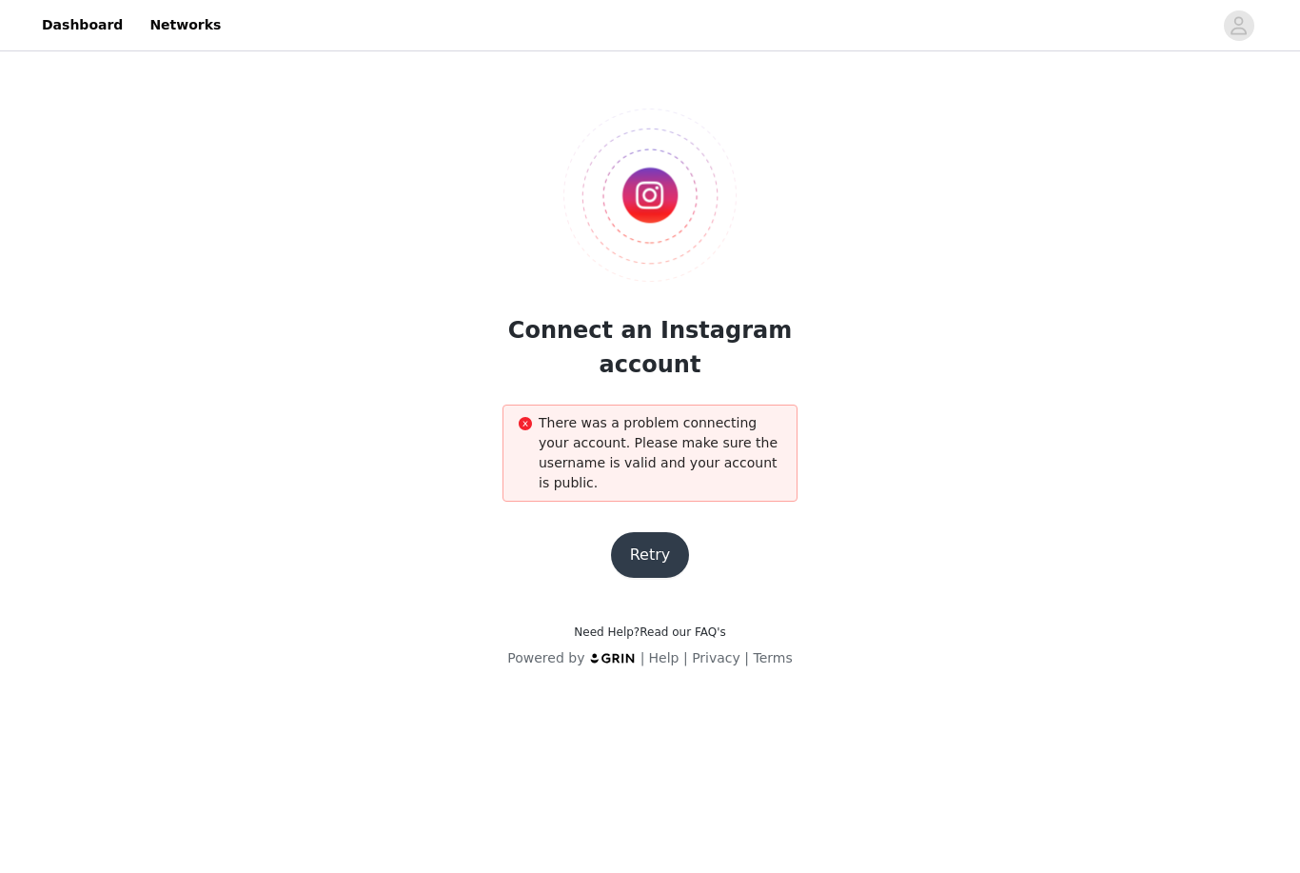
click at [644, 546] on button "Retry" at bounding box center [650, 555] width 79 height 46
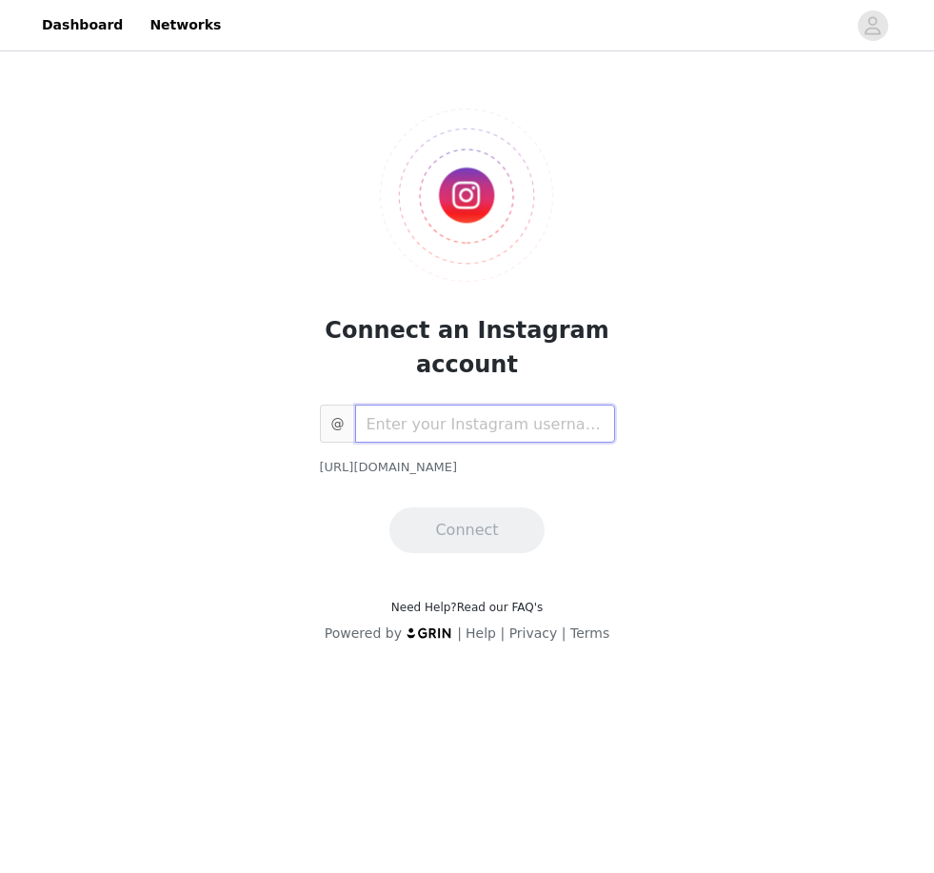
click at [436, 408] on input "text" at bounding box center [485, 423] width 260 height 38
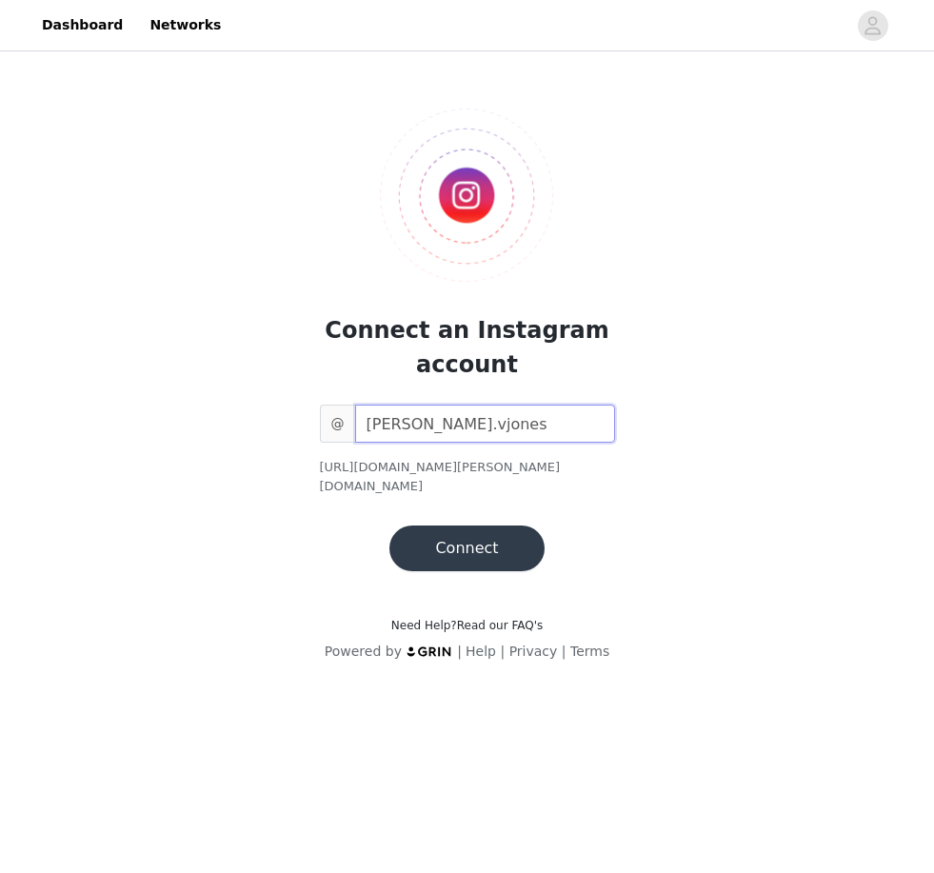
type input "[PERSON_NAME].vjones"
click at [500, 541] on button "Connect" at bounding box center [466, 548] width 154 height 46
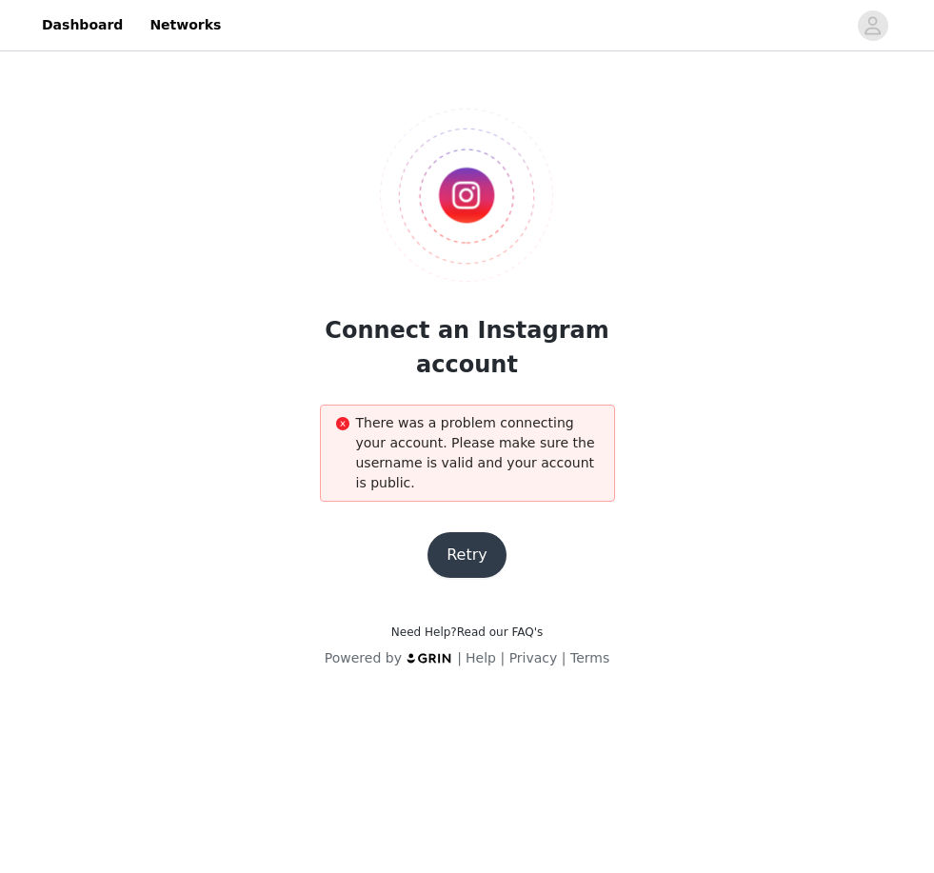
click at [480, 548] on button "Retry" at bounding box center [466, 555] width 79 height 46
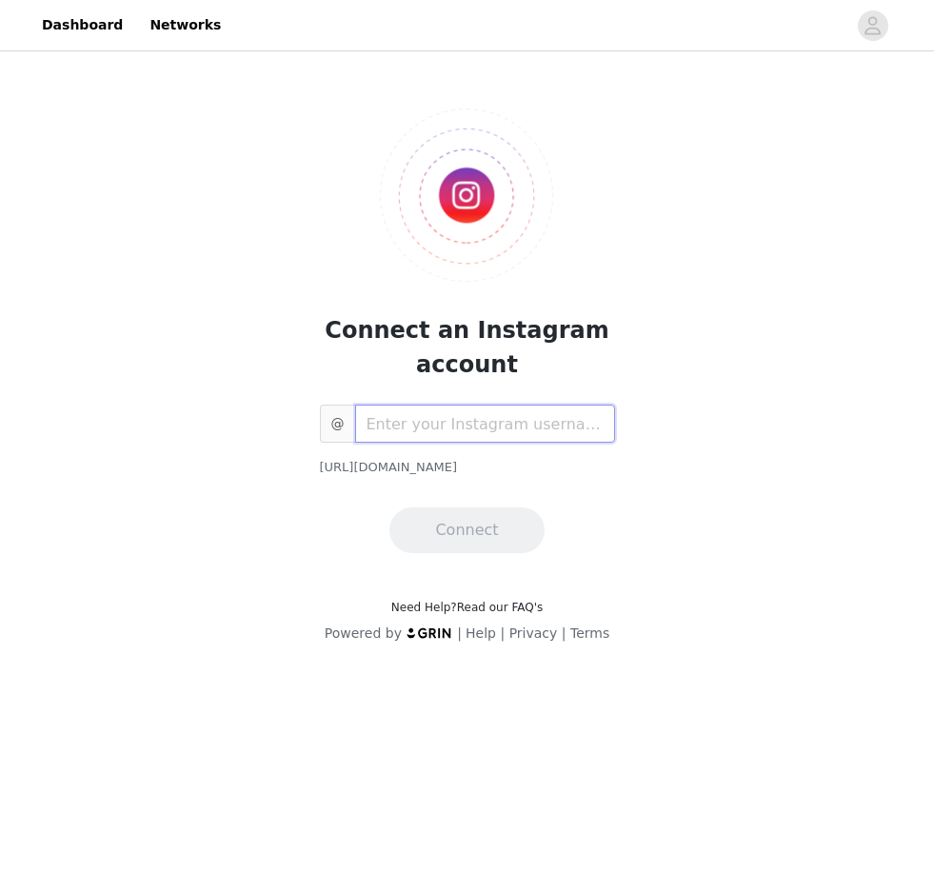
click at [473, 426] on input "text" at bounding box center [485, 423] width 260 height 38
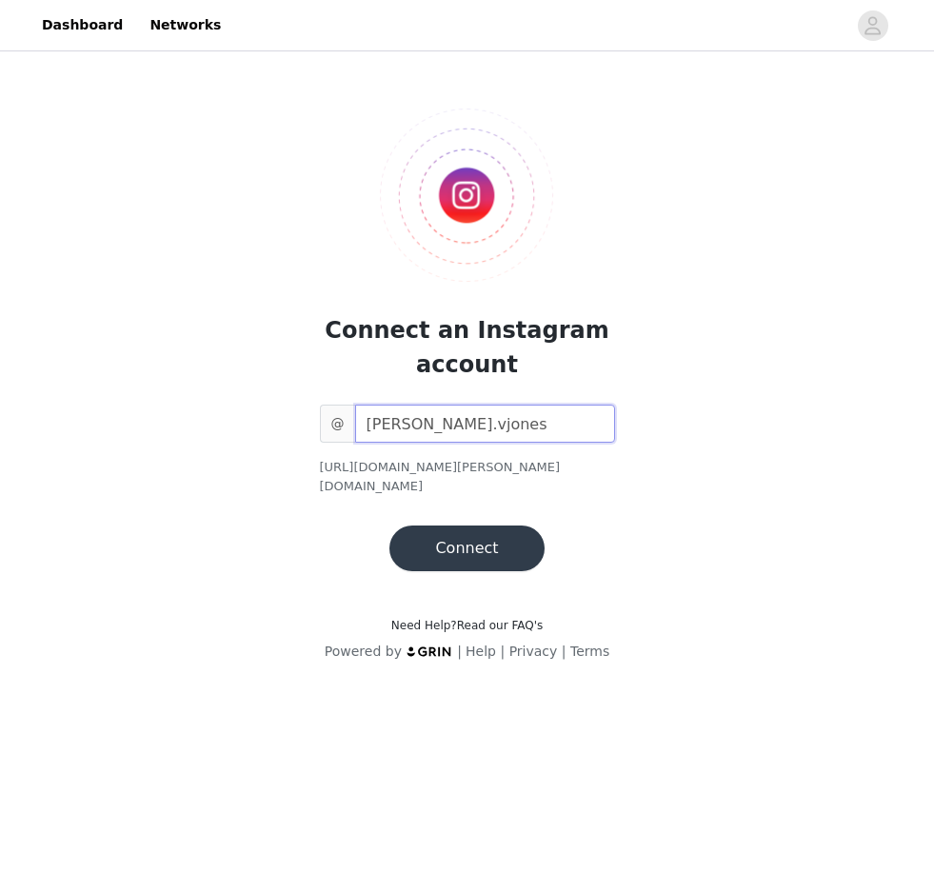
type input "[PERSON_NAME].vjones"
click at [494, 525] on button "Connect" at bounding box center [466, 548] width 154 height 46
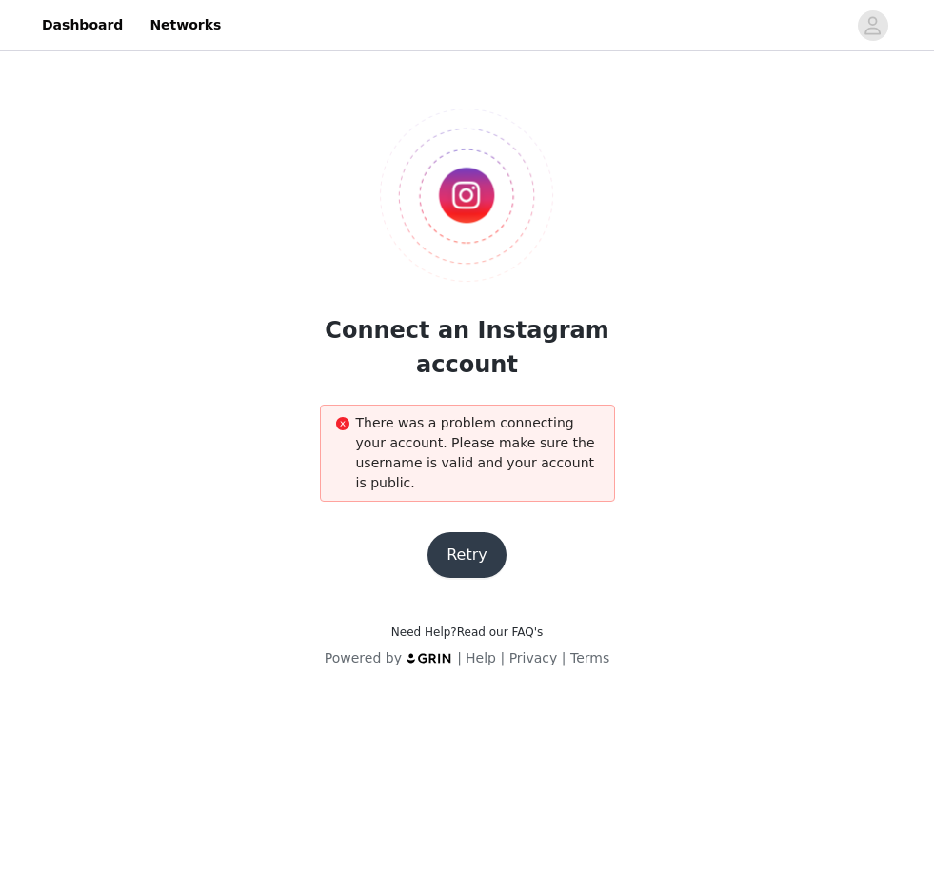
click at [463, 543] on button "Retry" at bounding box center [466, 555] width 79 height 46
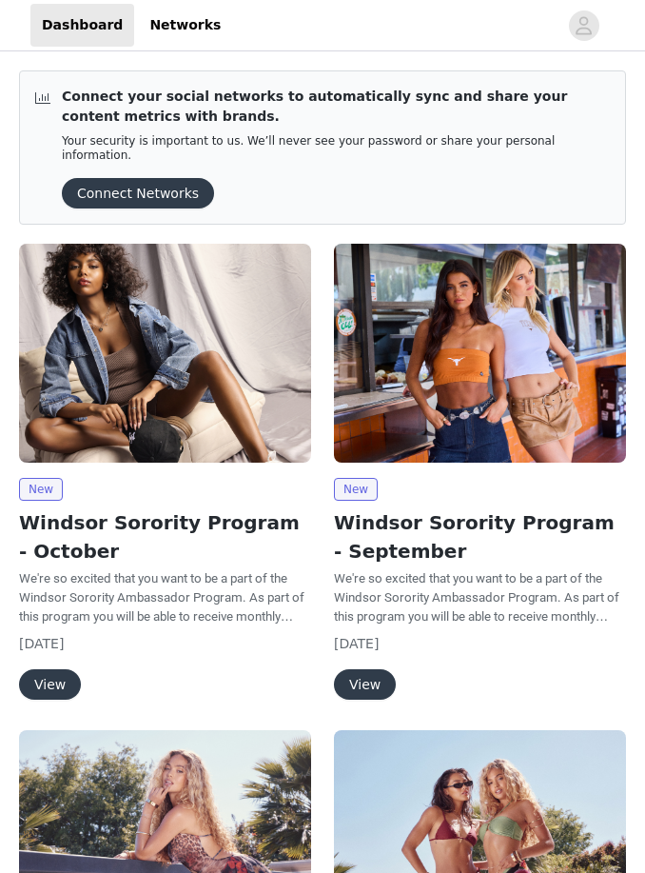
click at [39, 681] on button "View" at bounding box center [50, 684] width 62 height 30
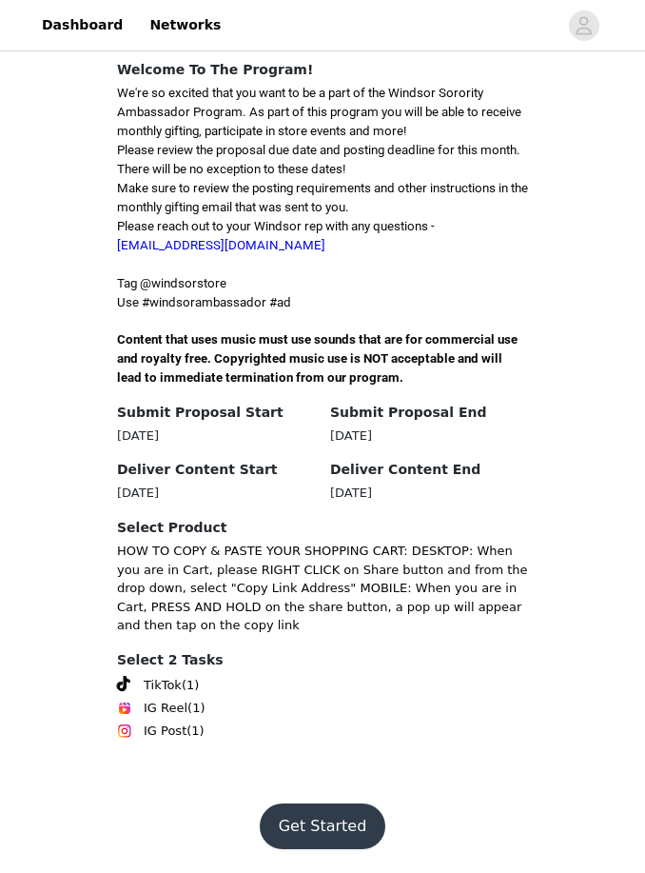
scroll to position [513, 0]
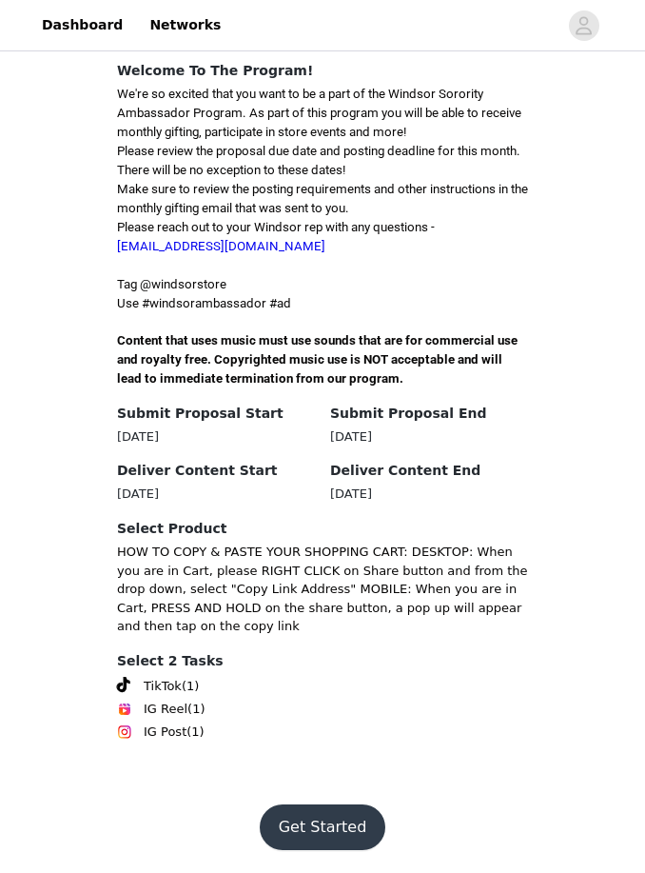
click at [339, 850] on button "Get Started" at bounding box center [323, 827] width 127 height 46
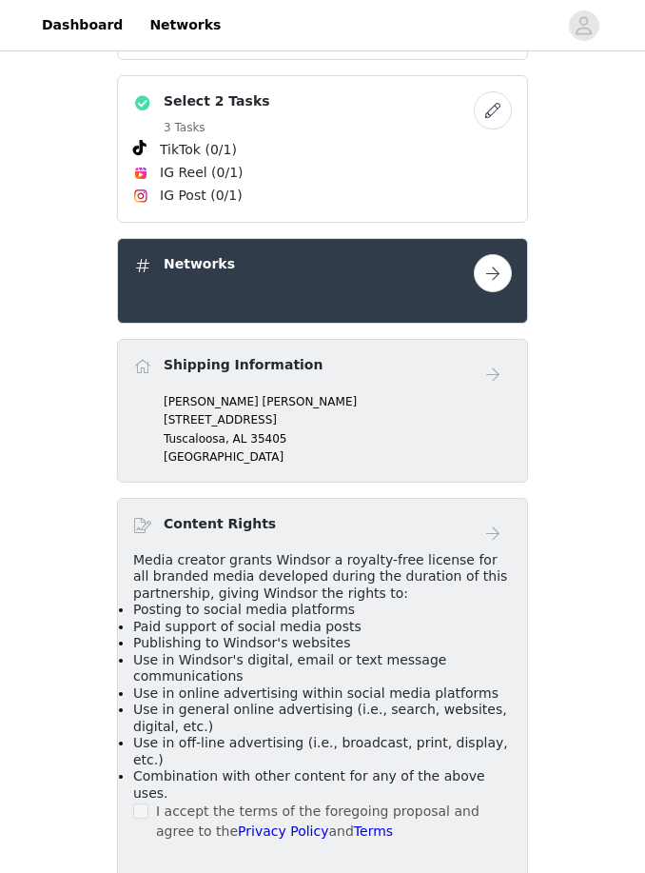
scroll to position [1180, 0]
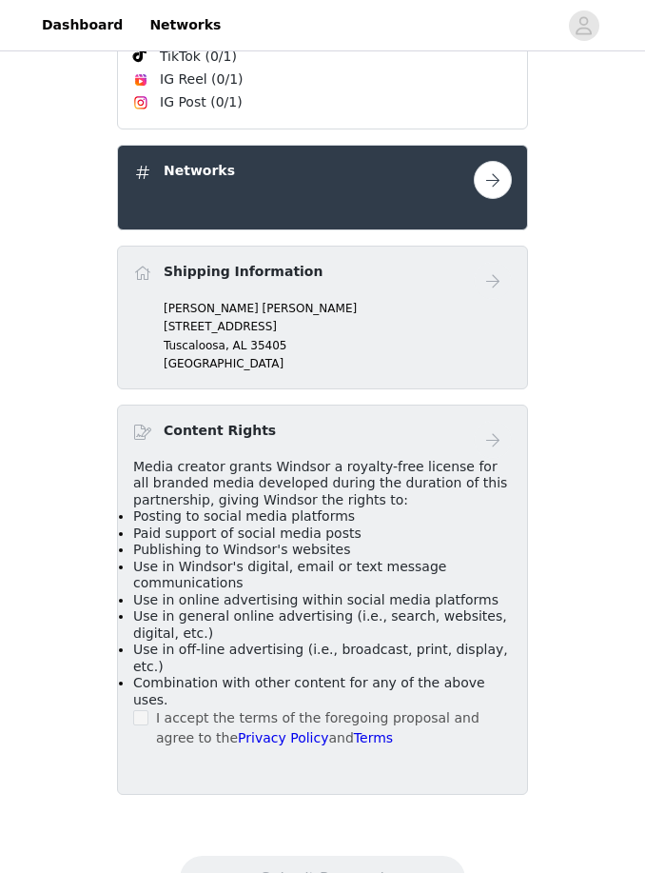
click at [480, 199] on button "button" at bounding box center [493, 180] width 38 height 38
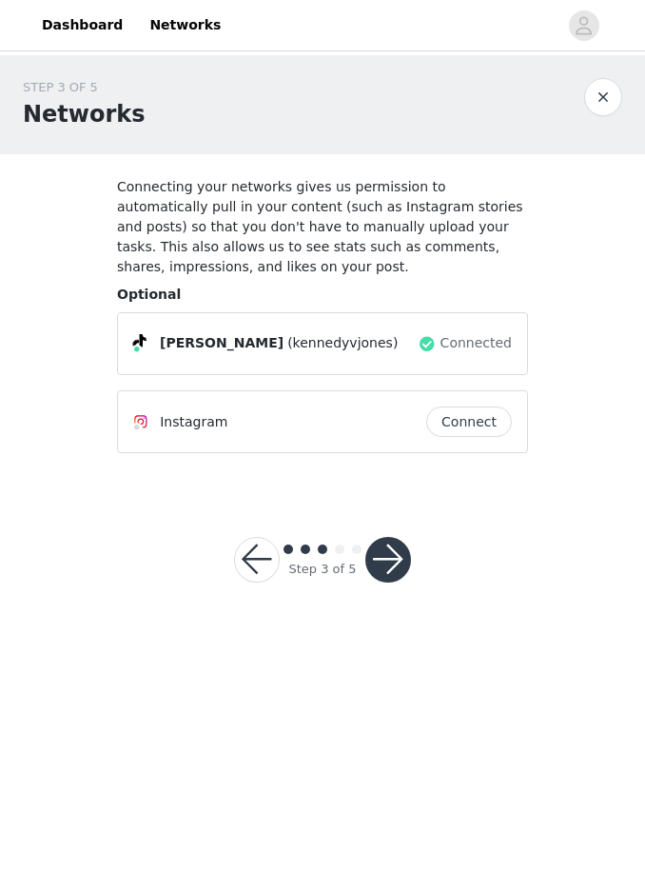
click at [477, 424] on button "Connect" at bounding box center [469, 421] width 86 height 30
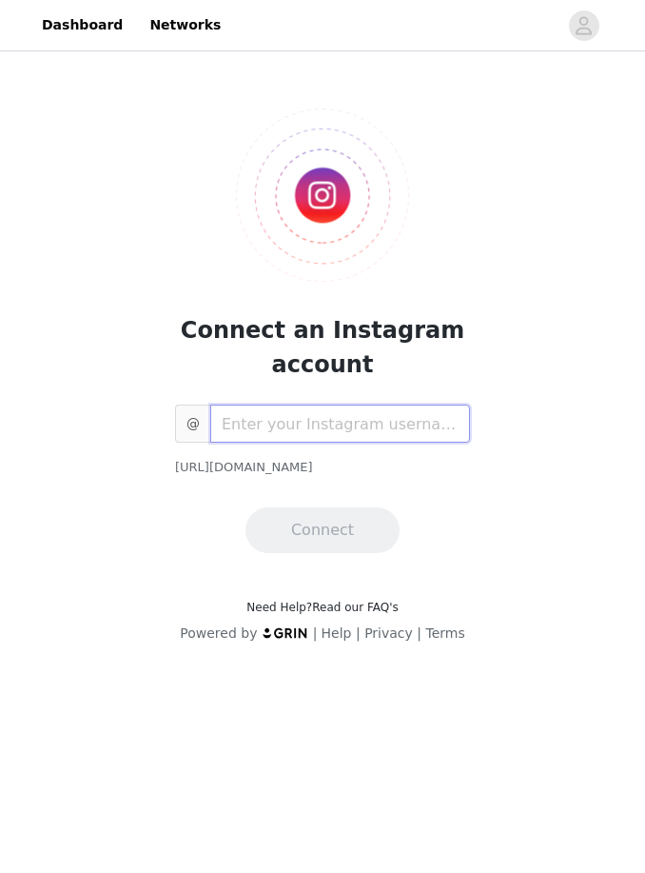
click at [308, 428] on input "text" at bounding box center [340, 423] width 260 height 38
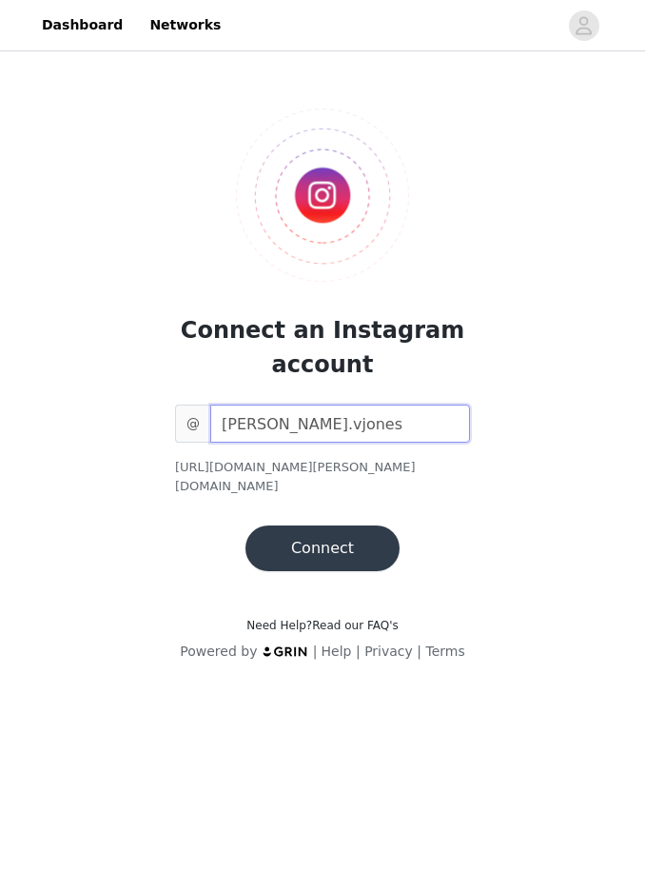
type input "[PERSON_NAME].vjones"
click at [310, 536] on button "Connect" at bounding box center [323, 548] width 154 height 46
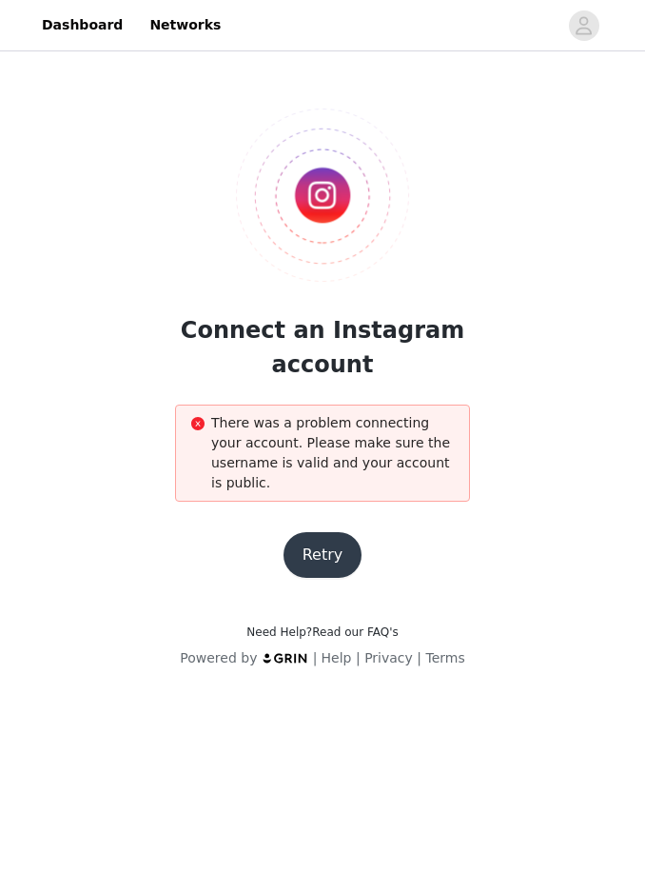
click at [317, 548] on button "Retry" at bounding box center [323, 555] width 79 height 46
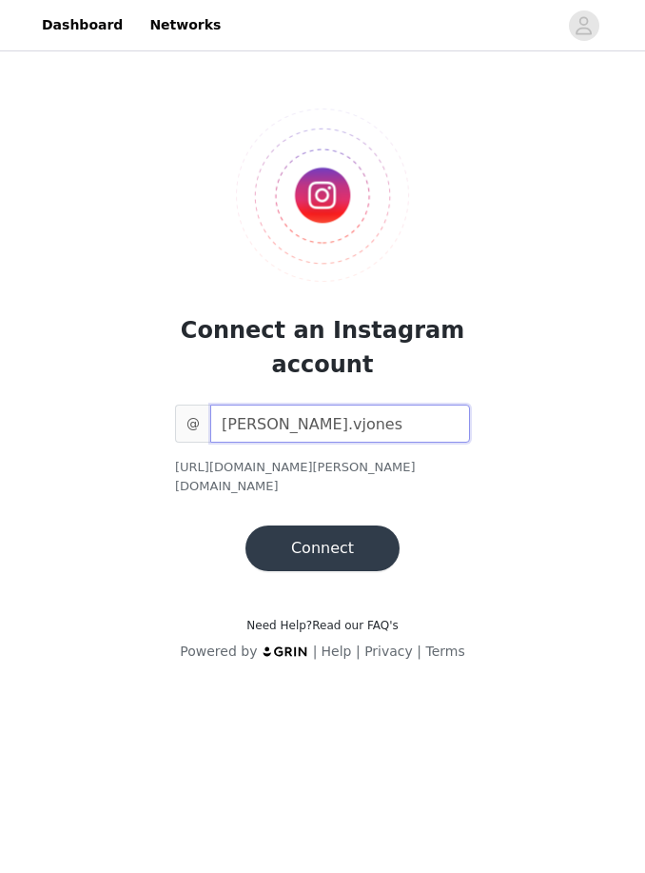
click at [285, 428] on input "[PERSON_NAME].vjones" at bounding box center [340, 423] width 260 height 38
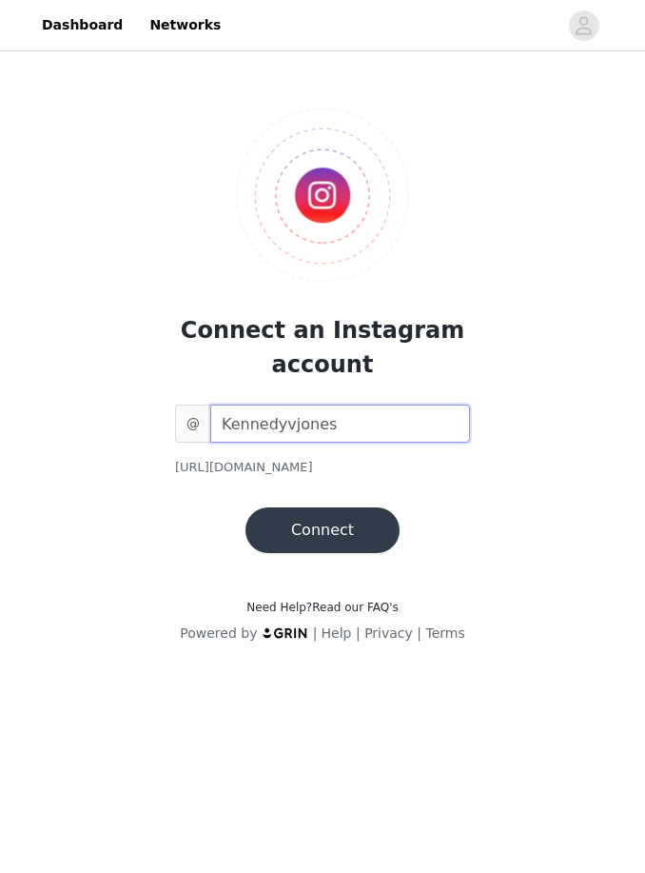
type input "Kennedyvjones"
click at [321, 532] on button "Connect" at bounding box center [323, 530] width 154 height 46
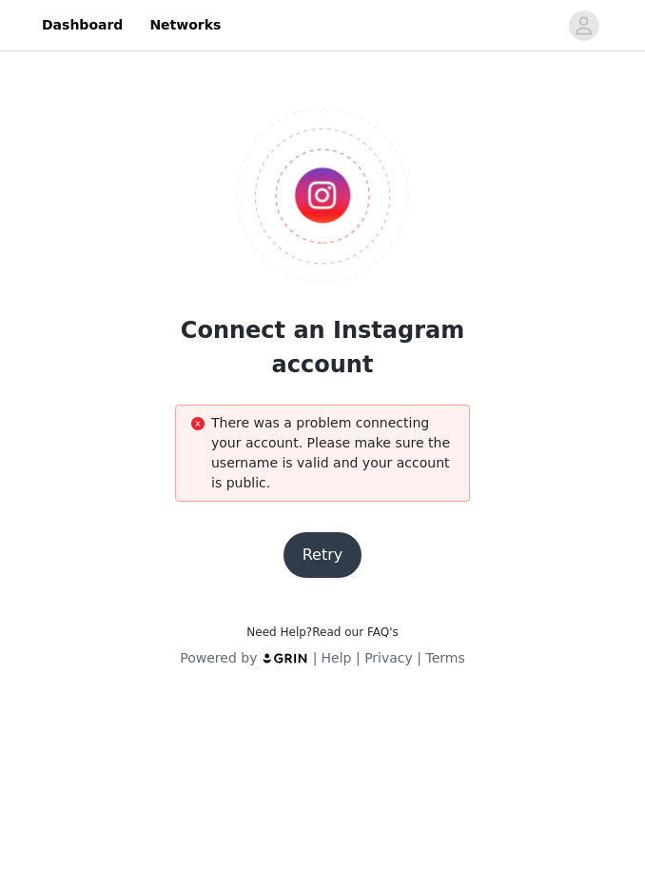
click at [326, 561] on button "Retry" at bounding box center [323, 555] width 79 height 46
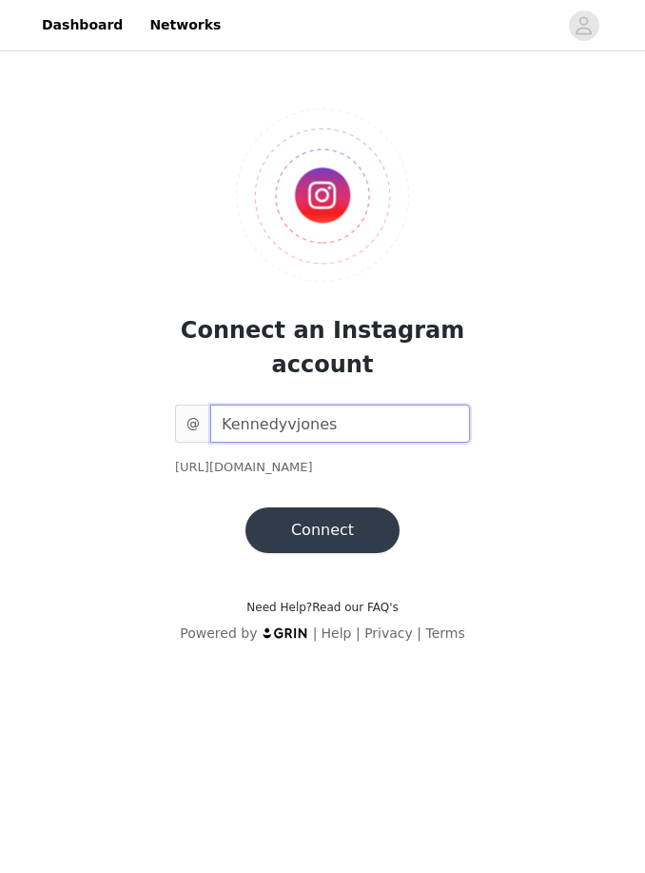
click at [284, 430] on input "Kennedyvjones" at bounding box center [340, 423] width 260 height 38
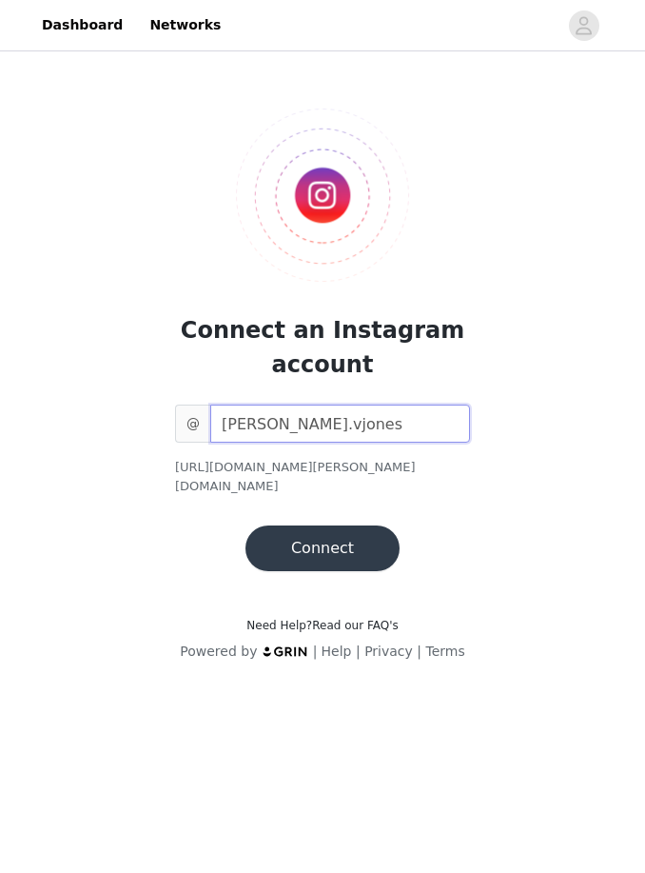
type input "[PERSON_NAME].vjones"
click at [294, 525] on button "Connect" at bounding box center [323, 548] width 154 height 46
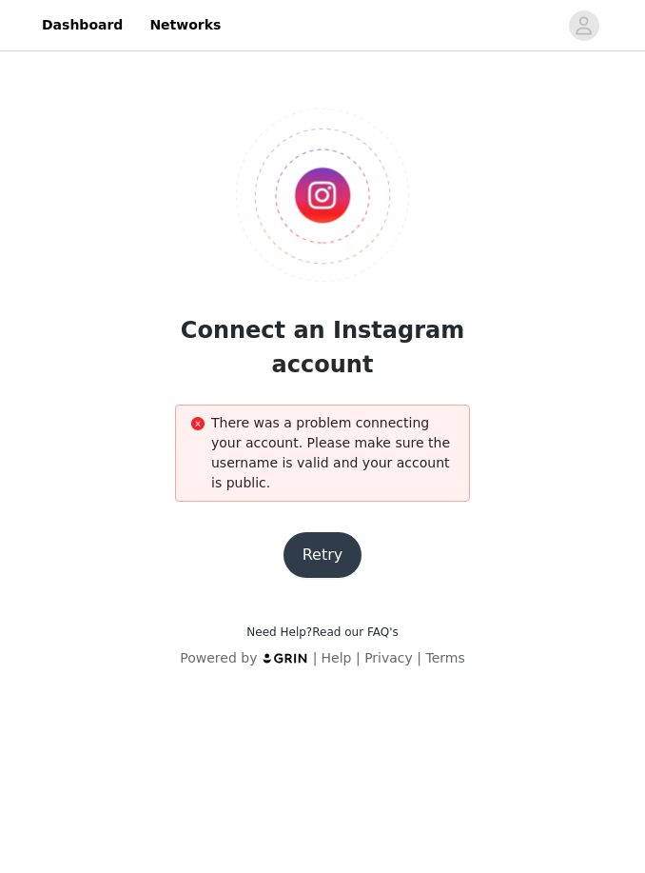
click at [311, 564] on button "Retry" at bounding box center [323, 555] width 79 height 46
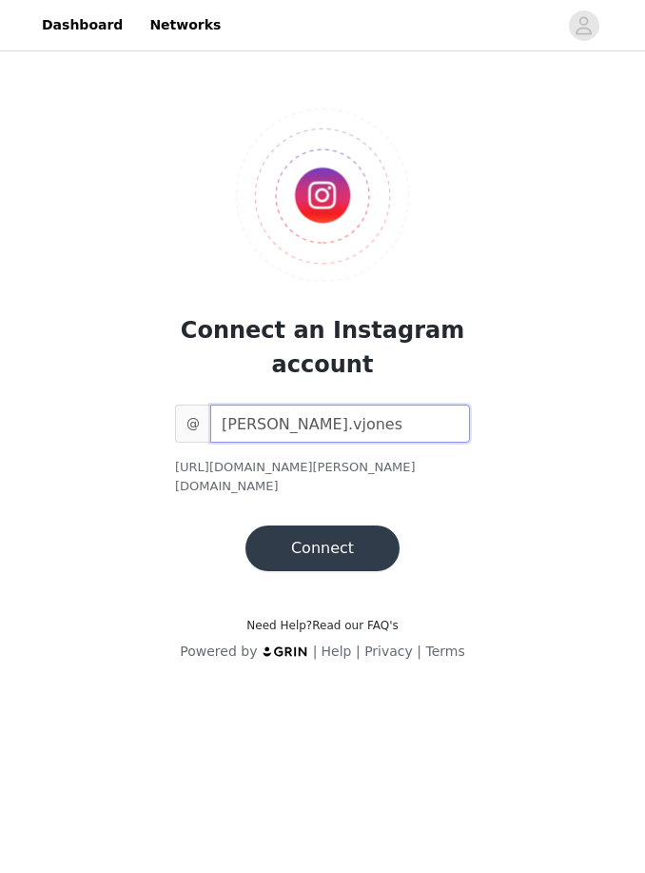
click at [292, 421] on input "[PERSON_NAME].vjones" at bounding box center [340, 423] width 260 height 38
type input "Kennedyv.jones"
click at [321, 525] on button "Connect" at bounding box center [323, 548] width 154 height 46
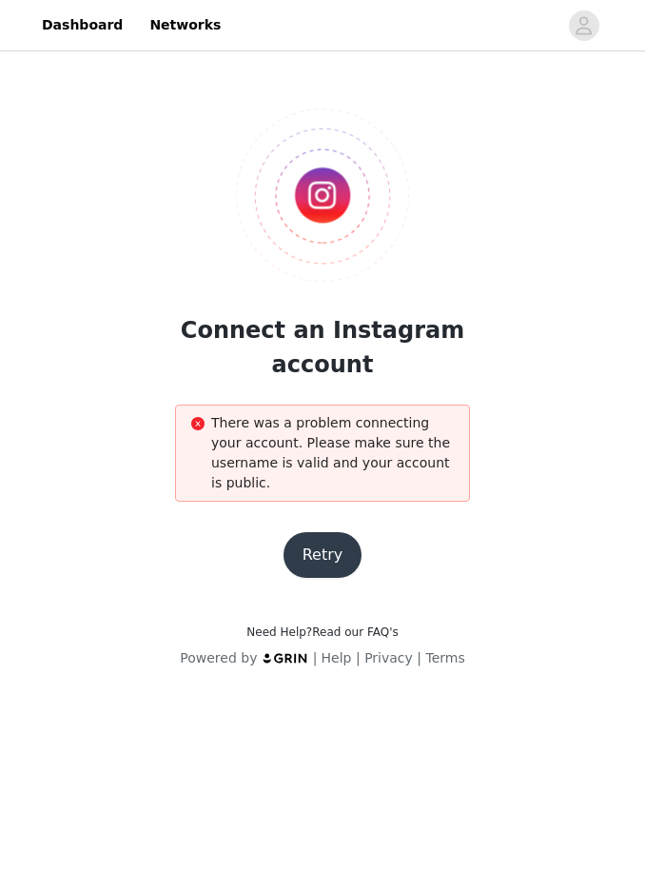
click at [324, 558] on button "Retry" at bounding box center [323, 555] width 79 height 46
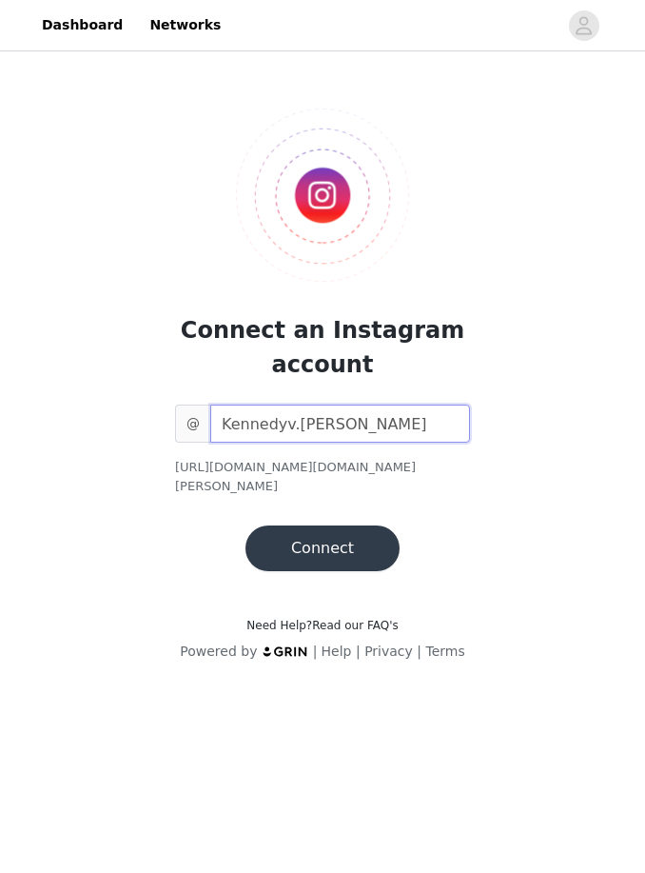
click at [348, 416] on input "Kennedyv.jones" at bounding box center [340, 423] width 260 height 38
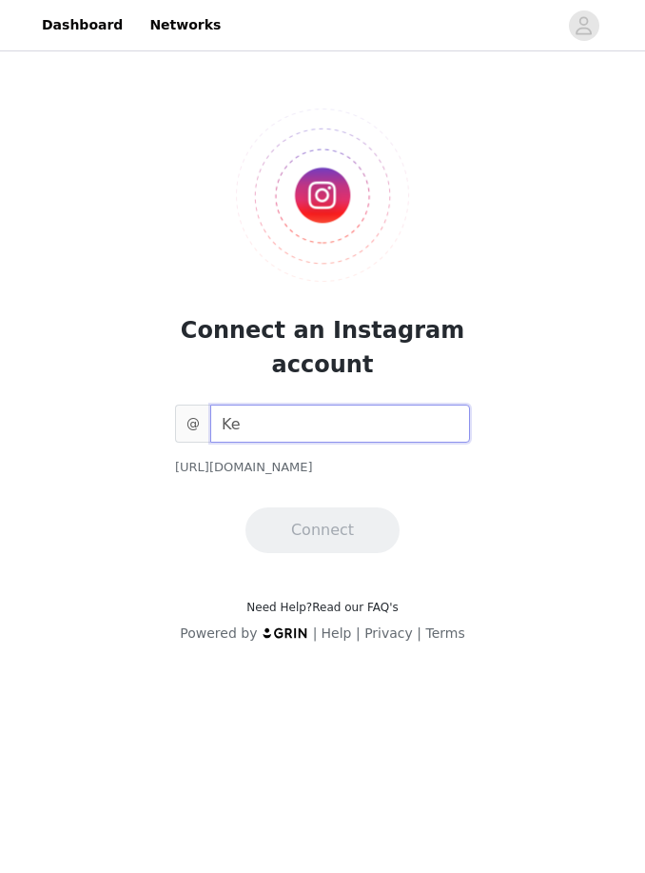
type input "K"
click at [189, 422] on span "@" at bounding box center [192, 423] width 35 height 38
click at [420, 418] on input "text" at bounding box center [340, 423] width 260 height 38
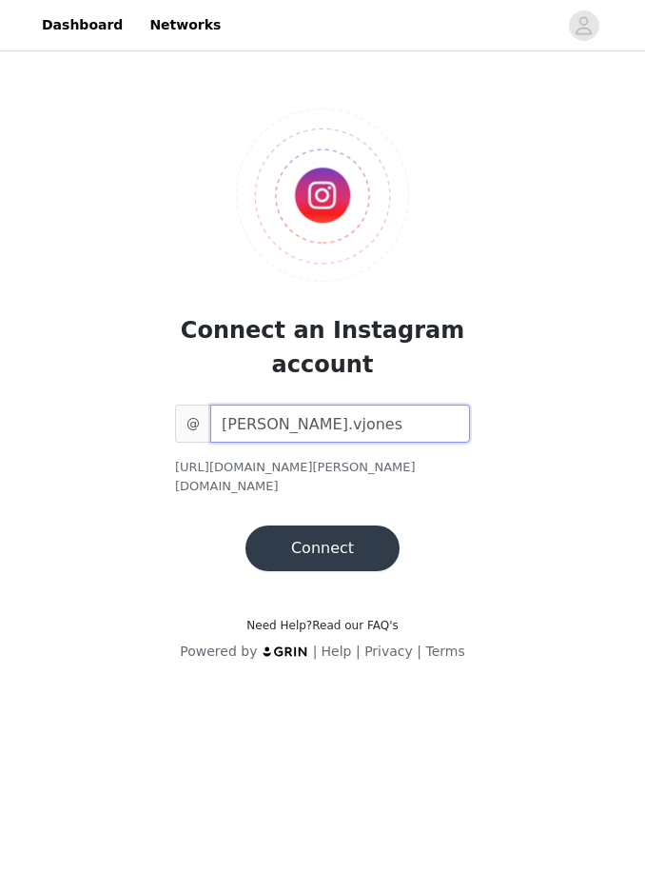
type input "kennedy.vjones"
click at [370, 525] on button "Connect" at bounding box center [323, 548] width 154 height 46
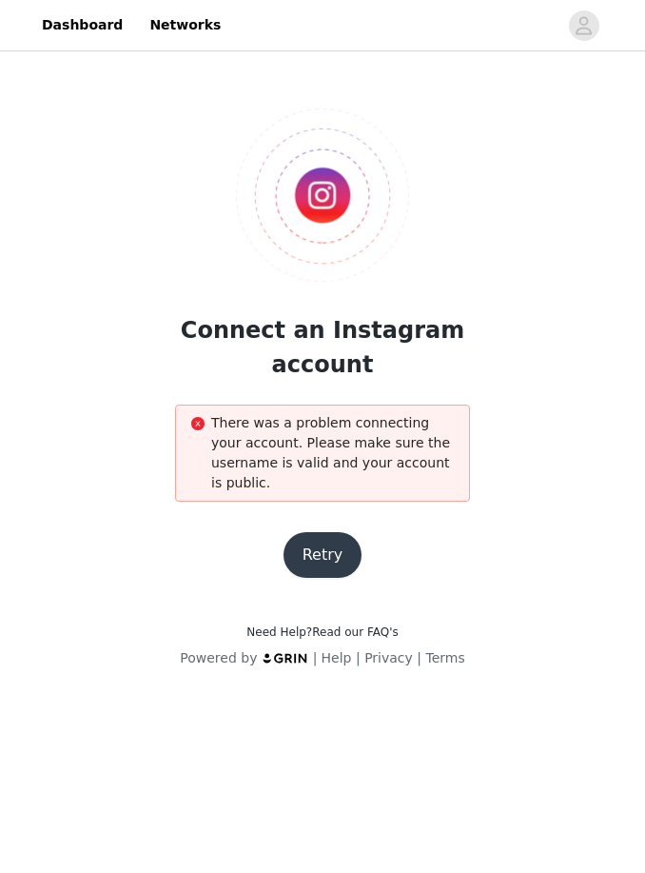
click at [338, 561] on button "Retry" at bounding box center [323, 555] width 79 height 46
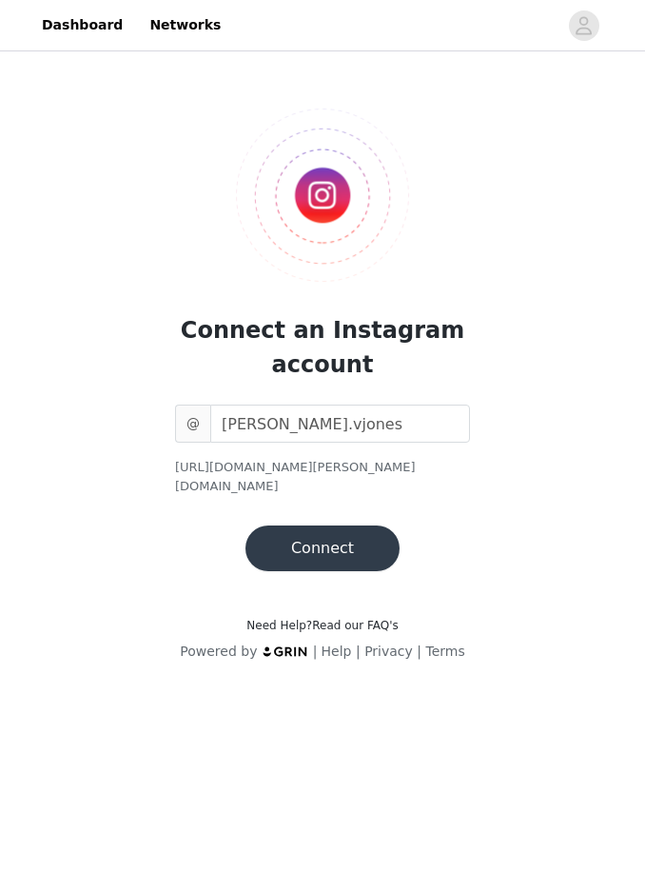
click at [318, 529] on button "Connect" at bounding box center [323, 548] width 154 height 46
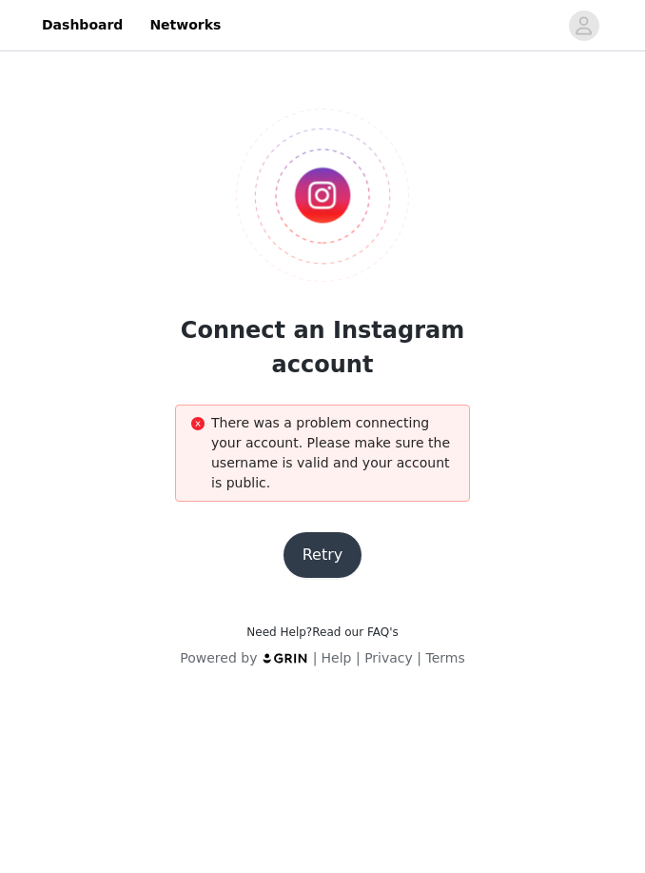
click at [326, 547] on button "Retry" at bounding box center [323, 555] width 79 height 46
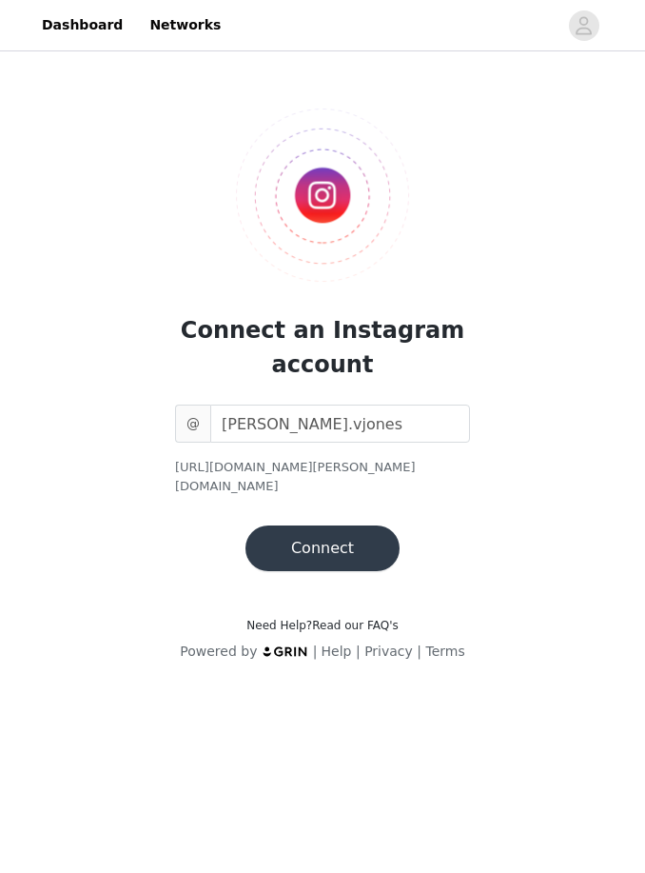
drag, startPoint x: 429, startPoint y: 465, endPoint x: 94, endPoint y: 461, distance: 335.0
click at [94, 461] on section "Connect an Instagram account @ kennedy.vjones https://www.instagram.com/kennedy…" at bounding box center [322, 324] width 457 height 539
copy div "[URL][DOMAIN_NAME][PERSON_NAME][DOMAIN_NAME]"
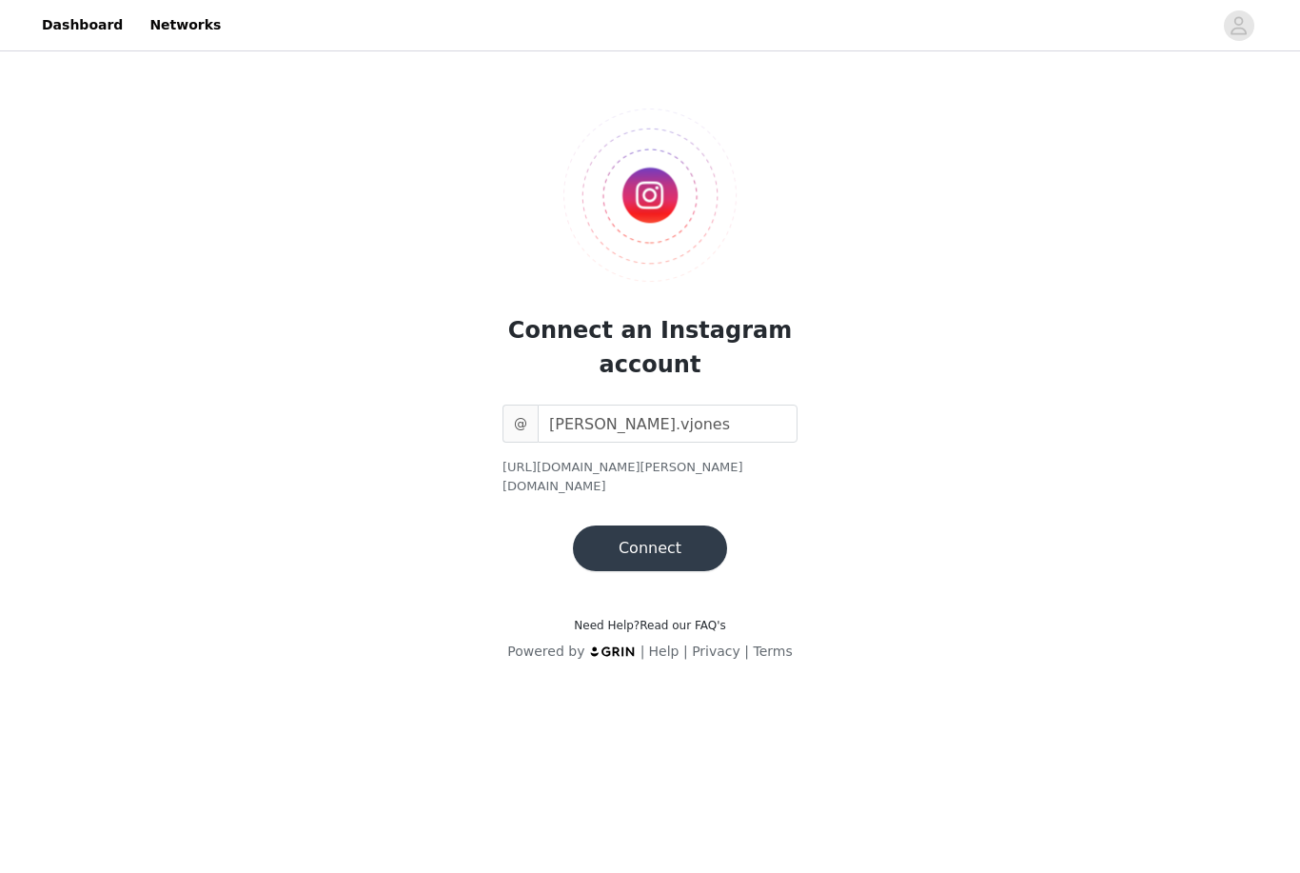
click at [243, 10] on div at bounding box center [722, 25] width 980 height 43
